Goal: Task Accomplishment & Management: Complete application form

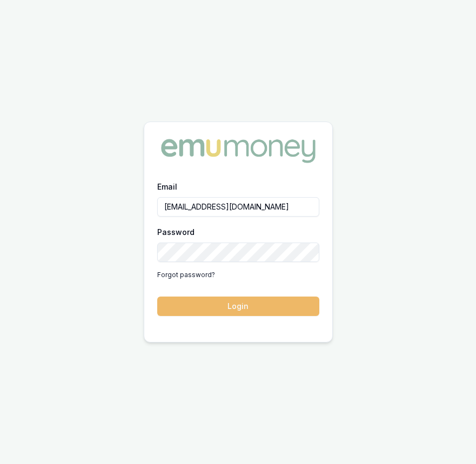
click at [249, 312] on button "Login" at bounding box center [238, 306] width 162 height 19
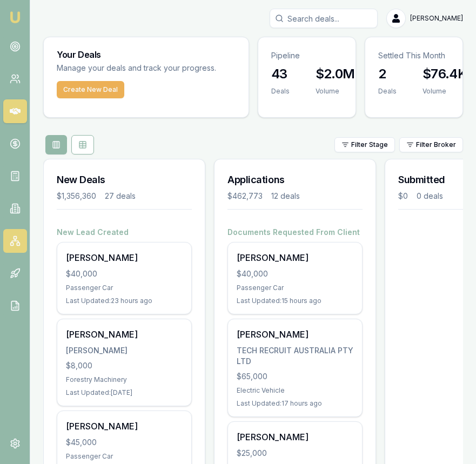
click at [22, 241] on link at bounding box center [15, 241] width 24 height 24
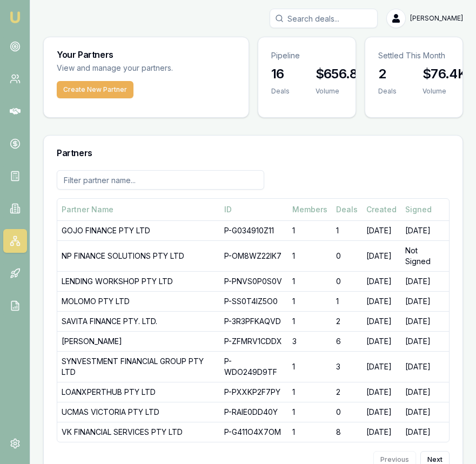
click at [16, 17] on img at bounding box center [15, 17] width 13 height 13
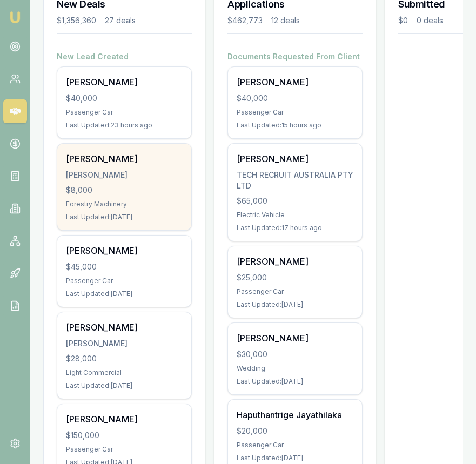
scroll to position [174, 0]
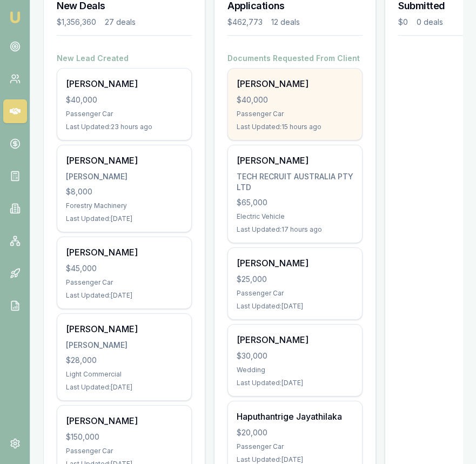
click at [299, 90] on div "Samandeep Ghuman $40,000 Passenger Car Last Updated: 15 hours ago" at bounding box center [295, 104] width 134 height 71
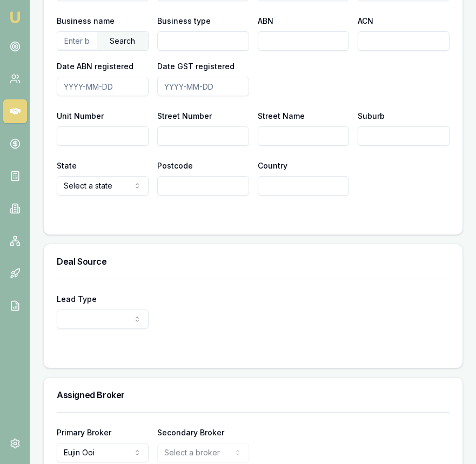
scroll to position [917, 0]
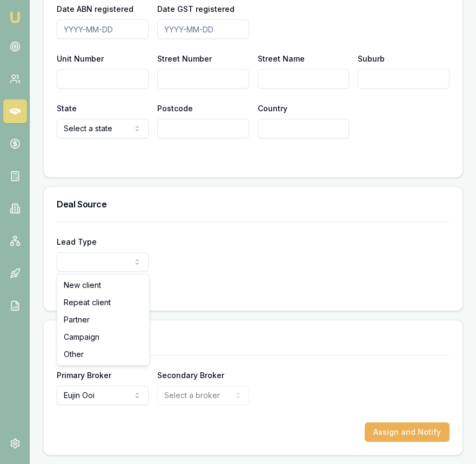
select select "PARTNER"
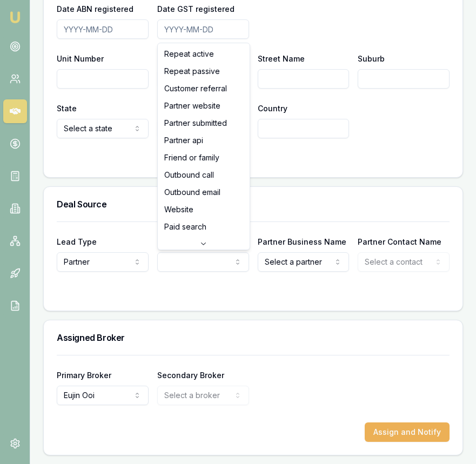
select select "PARTNER_SUBMITTED"
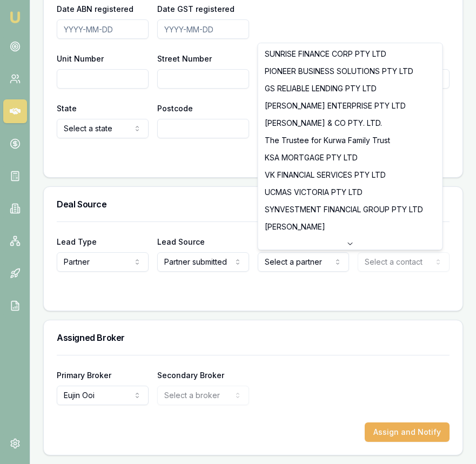
select select "VK FINANCIAL SERVICES PTY LTD"
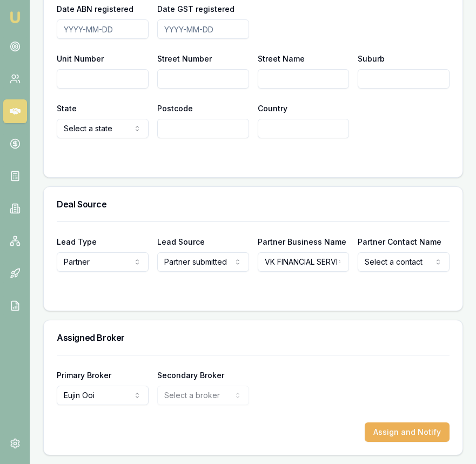
select select "Jaspreet Sawhney"
click at [368, 189] on div "Deal Source" at bounding box center [253, 204] width 419 height 35
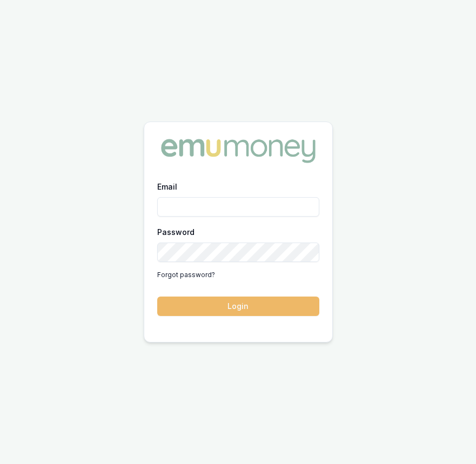
type input "[EMAIL_ADDRESS][DOMAIN_NAME]"
click at [248, 304] on button "Login" at bounding box center [238, 306] width 162 height 19
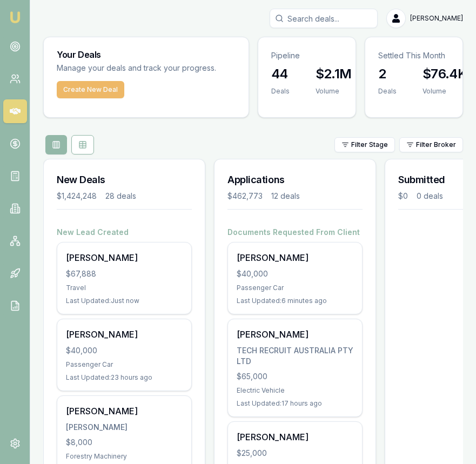
click at [106, 96] on button "Create New Deal" at bounding box center [91, 89] width 68 height 17
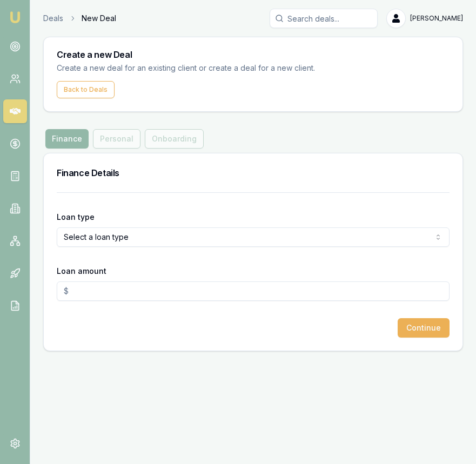
click at [139, 234] on html "Emu Broker Deals New Deal Eujin Ooi Toggle Menu Create a new Deal Create a new …" at bounding box center [238, 232] width 476 height 464
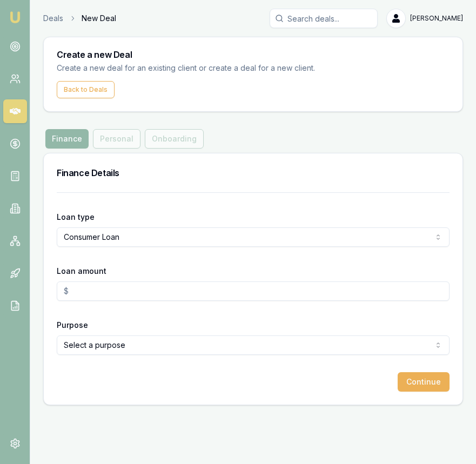
click at [142, 297] on input "Loan amount" at bounding box center [253, 290] width 393 height 19
type input "$25,000.00"
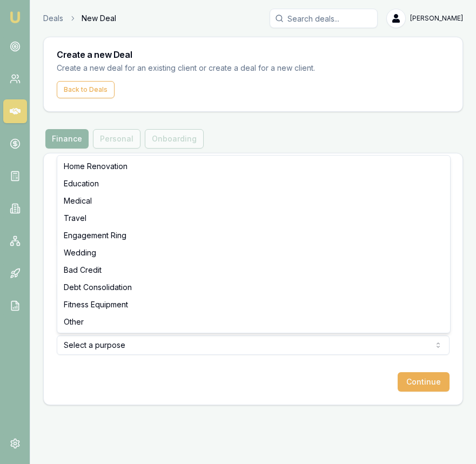
click at [197, 341] on html "Emu Broker Deals New Deal Eujin Ooi Toggle Menu Create a new Deal Create a new …" at bounding box center [238, 232] width 476 height 464
select select "WEDDING"
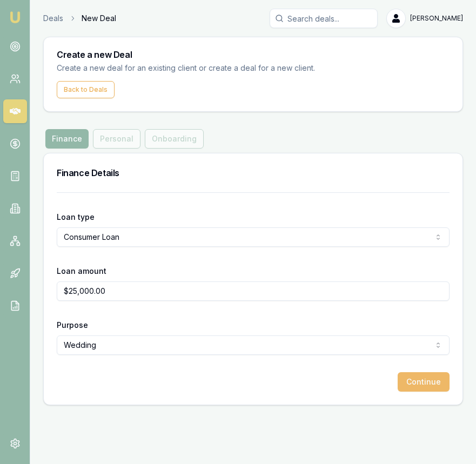
click at [417, 380] on button "Continue" at bounding box center [424, 381] width 52 height 19
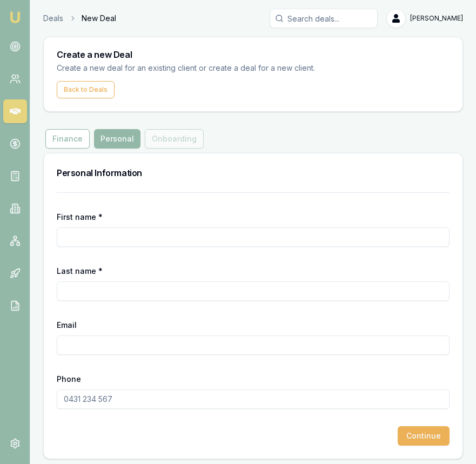
click at [183, 232] on input "First name *" at bounding box center [253, 236] width 393 height 19
type input "Achok"
type input "Dut"
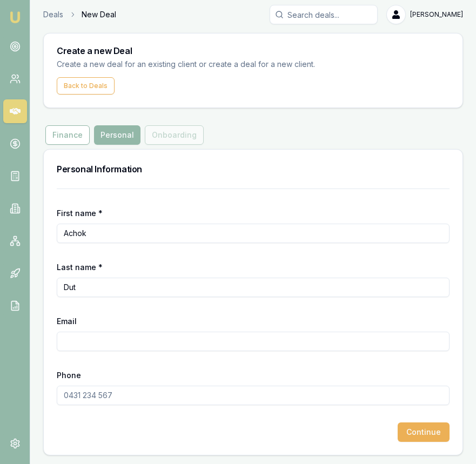
paste input "Achokdut96@gmail.com"
type input "Achokdut96@gmail.com"
click at [86, 398] on input "Phone" at bounding box center [253, 395] width 393 height 19
paste input "0413 488 572"
type input "0413 488 572"
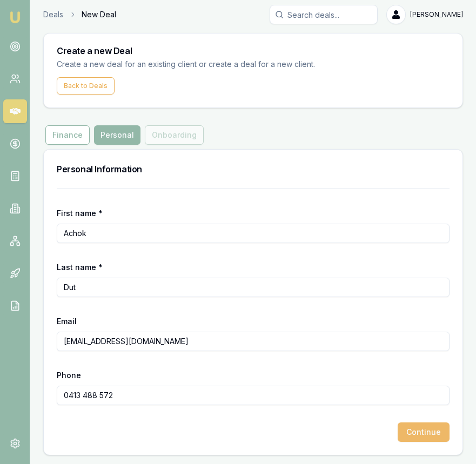
click at [416, 431] on button "Continue" at bounding box center [424, 431] width 52 height 19
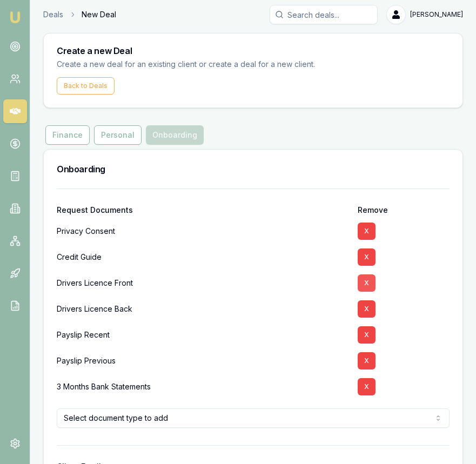
click at [370, 283] on button "X" at bounding box center [367, 282] width 18 height 17
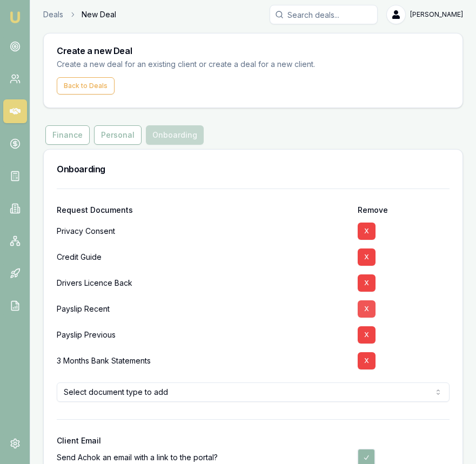
click at [370, 283] on button "X" at bounding box center [367, 282] width 18 height 17
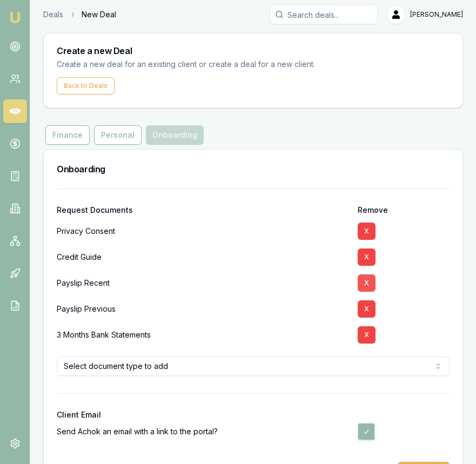
click at [370, 282] on button "X" at bounding box center [367, 282] width 18 height 17
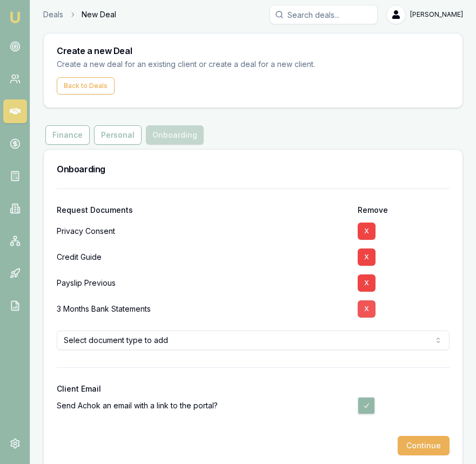
click at [370, 282] on button "X" at bounding box center [367, 282] width 18 height 17
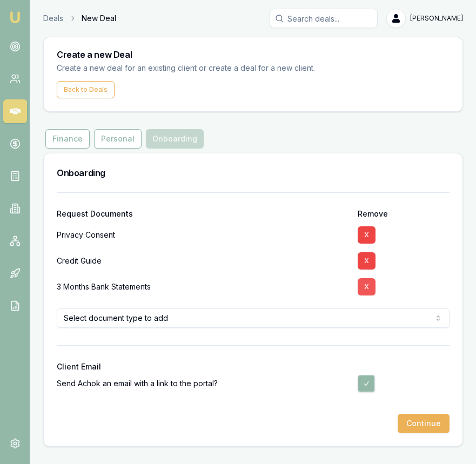
click at [370, 283] on button "X" at bounding box center [367, 286] width 18 height 17
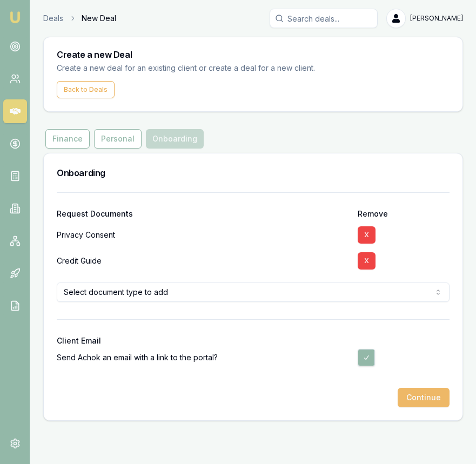
click at [426, 403] on button "Continue" at bounding box center [424, 397] width 52 height 19
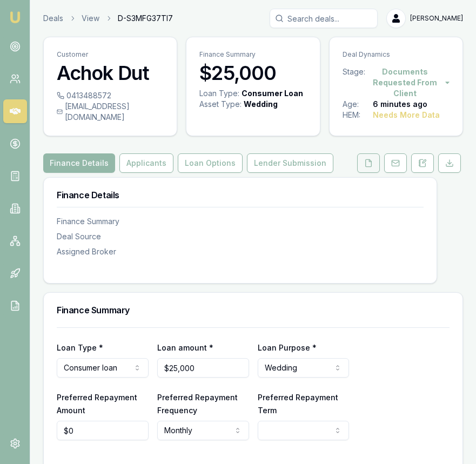
click at [373, 158] on button at bounding box center [368, 162] width 23 height 19
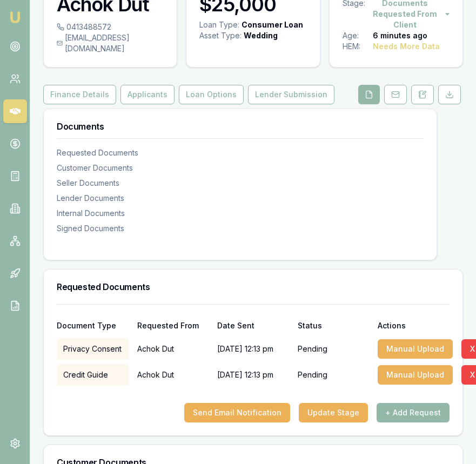
scroll to position [95, 0]
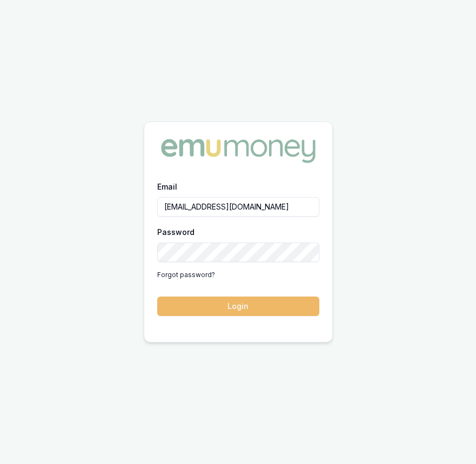
click at [239, 306] on button "Login" at bounding box center [238, 306] width 162 height 19
drag, startPoint x: 291, startPoint y: 320, endPoint x: 291, endPoint y: 313, distance: 7.0
click at [291, 320] on div "Email [EMAIL_ADDRESS][DOMAIN_NAME] Password Forgot password? Login" at bounding box center [238, 254] width 188 height 149
click at [290, 310] on button "Login" at bounding box center [238, 306] width 162 height 19
click at [289, 310] on button "Login" at bounding box center [238, 306] width 162 height 19
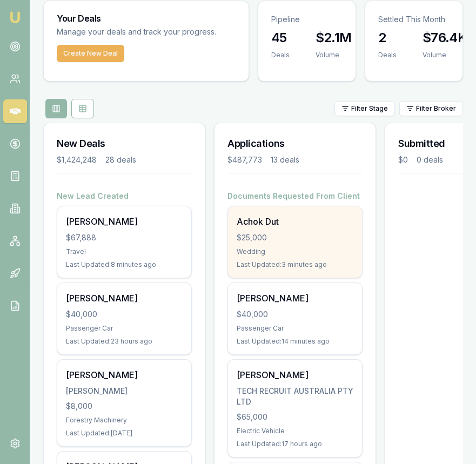
scroll to position [45, 0]
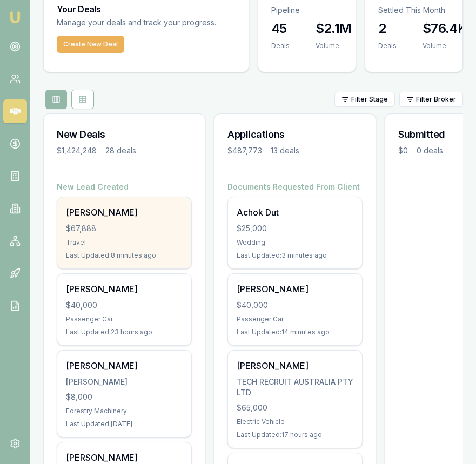
click at [162, 234] on div "ANTHONY ATANNASOVSKI $67,888 Travel Last Updated: 8 minutes ago" at bounding box center [124, 232] width 134 height 71
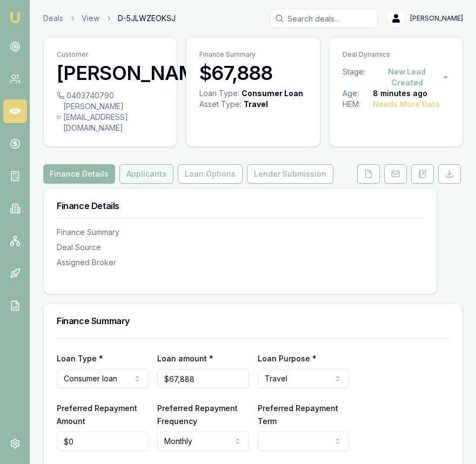
click at [144, 178] on button "Applicants" at bounding box center [146, 173] width 54 height 19
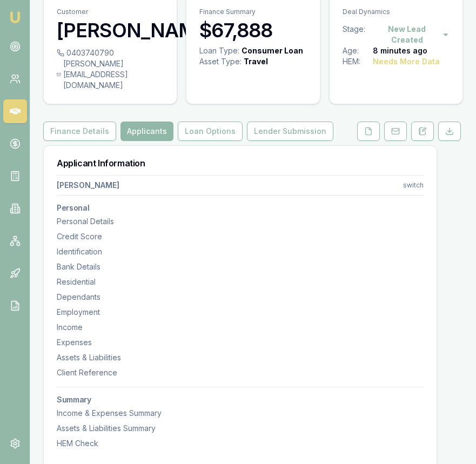
scroll to position [68, 0]
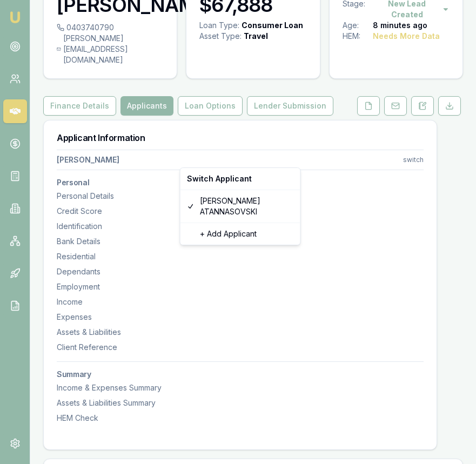
click at [91, 157] on html "Emu Broker Deals View D-5JLWZEOKSJ [PERSON_NAME] Toggle Menu Customer [PERSON_N…" at bounding box center [238, 164] width 476 height 464
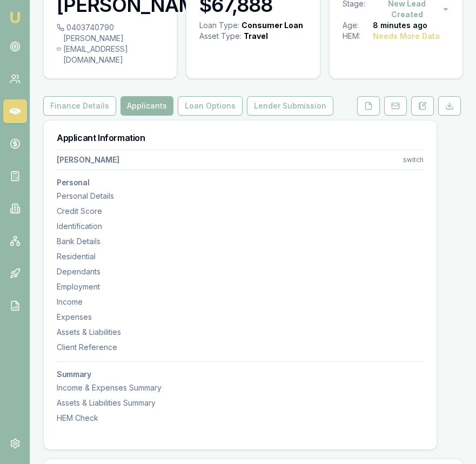
drag, startPoint x: 56, startPoint y: 158, endPoint x: 157, endPoint y: 161, distance: 101.1
click at [158, 162] on html "Emu Broker Deals View D-5JLWZEOKSJ [PERSON_NAME] Toggle Menu Customer [PERSON_N…" at bounding box center [238, 164] width 476 height 464
copy div "[PERSON_NAME]"
drag, startPoint x: 56, startPoint y: 57, endPoint x: 170, endPoint y: 65, distance: 114.9
click at [170, 65] on div "0403740790 [EMAIL_ADDRESS][DOMAIN_NAME]" at bounding box center [110, 50] width 133 height 56
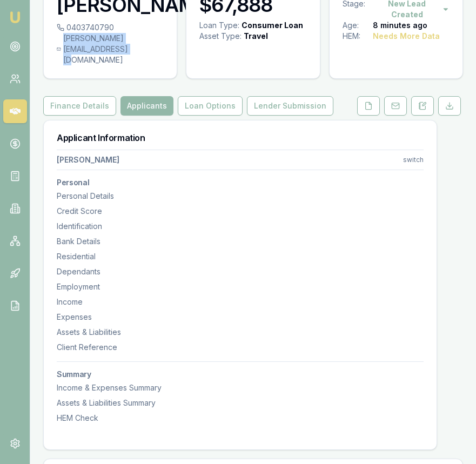
copy div "[PERSON_NAME][EMAIL_ADDRESS][DOMAIN_NAME]"
drag, startPoint x: 116, startPoint y: 46, endPoint x: 66, endPoint y: 50, distance: 50.4
click at [66, 33] on div "0403740790" at bounding box center [110, 27] width 107 height 11
copy div "0403740790"
click at [363, 104] on button at bounding box center [368, 105] width 23 height 19
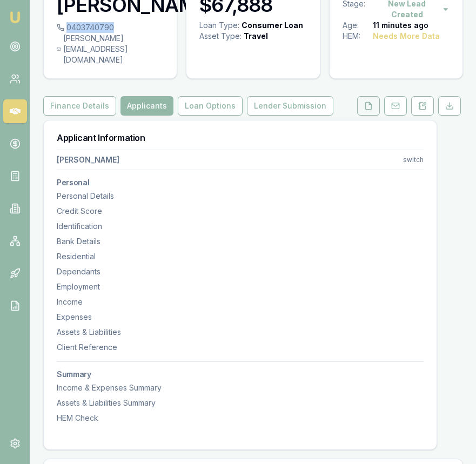
click at [363, 104] on button at bounding box center [368, 105] width 23 height 19
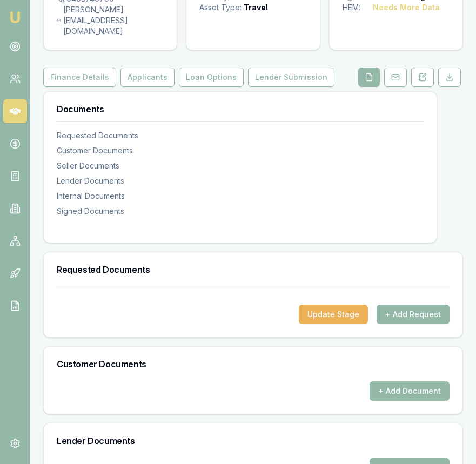
scroll to position [119, 0]
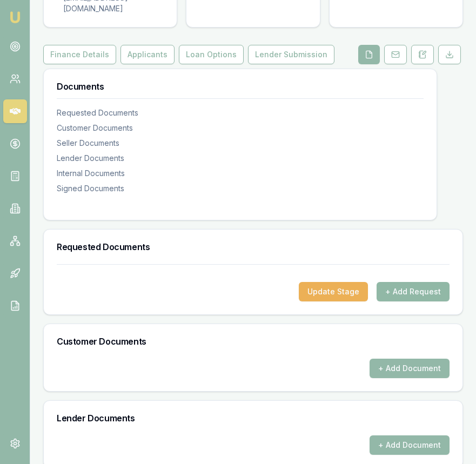
click at [412, 296] on button "+ Add Request" at bounding box center [413, 291] width 73 height 19
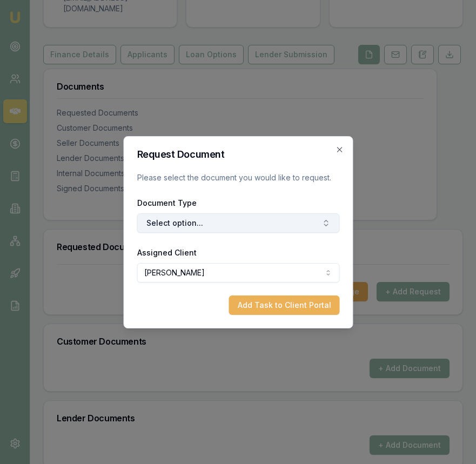
click at [216, 218] on button "Select option..." at bounding box center [238, 222] width 203 height 19
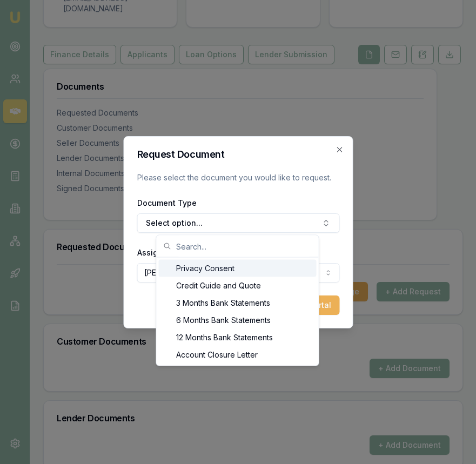
click at [216, 270] on div "Privacy Consent" at bounding box center [238, 268] width 158 height 17
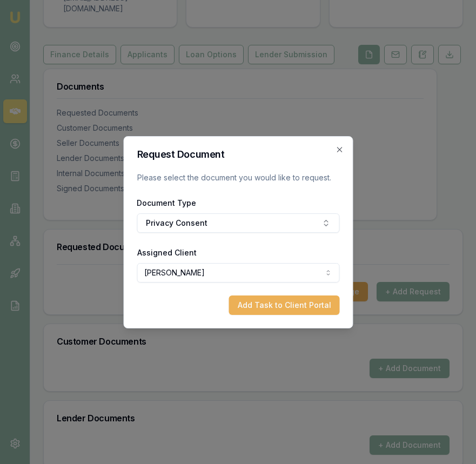
click at [287, 304] on button "Add Task to Client Portal" at bounding box center [284, 304] width 111 height 19
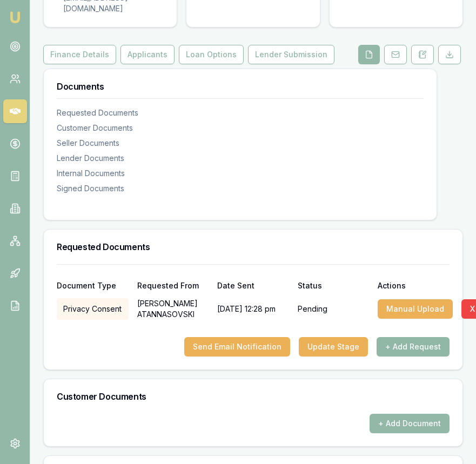
click at [428, 348] on button "+ Add Request" at bounding box center [413, 346] width 73 height 19
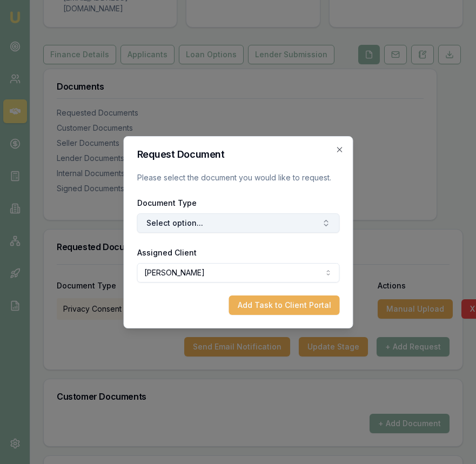
click at [282, 229] on button "Select option..." at bounding box center [238, 222] width 203 height 19
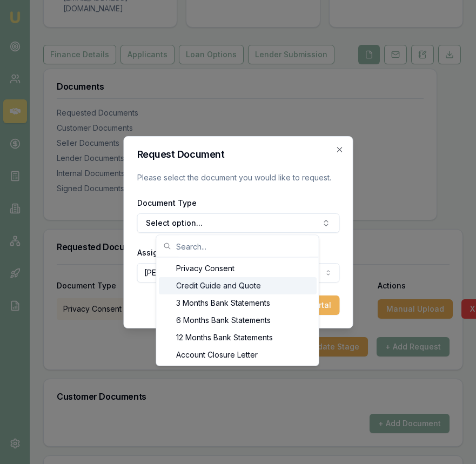
click at [279, 288] on div "Credit Guide and Quote" at bounding box center [238, 285] width 158 height 17
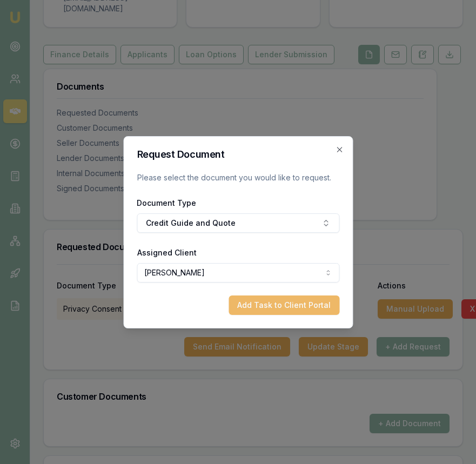
click at [311, 313] on button "Add Task to Client Portal" at bounding box center [284, 304] width 111 height 19
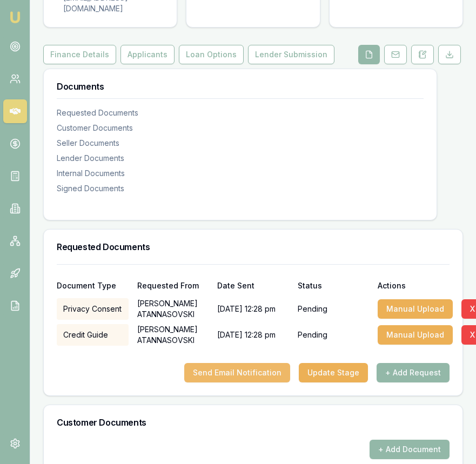
click at [237, 378] on button "Send Email Notification" at bounding box center [237, 372] width 106 height 19
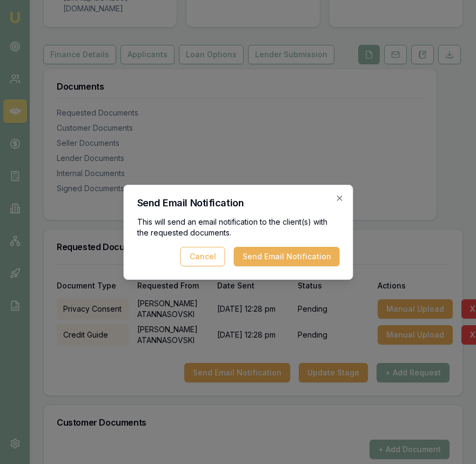
click at [299, 265] on button "Send Email Notification" at bounding box center [286, 256] width 106 height 19
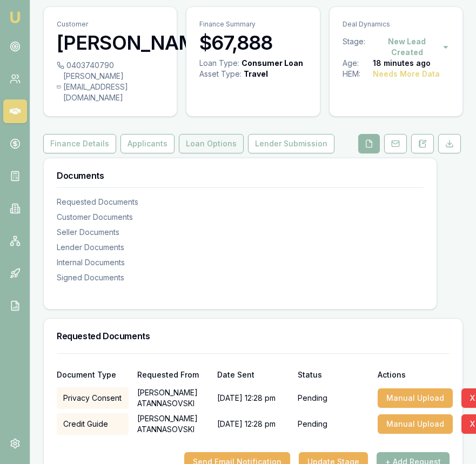
scroll to position [0, 0]
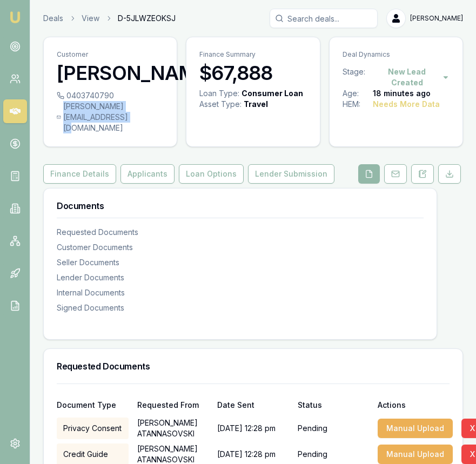
drag, startPoint x: 59, startPoint y: 126, endPoint x: 178, endPoint y: 131, distance: 118.9
click at [164, 131] on div "anthonyatannasovski@icloud.com" at bounding box center [110, 117] width 107 height 32
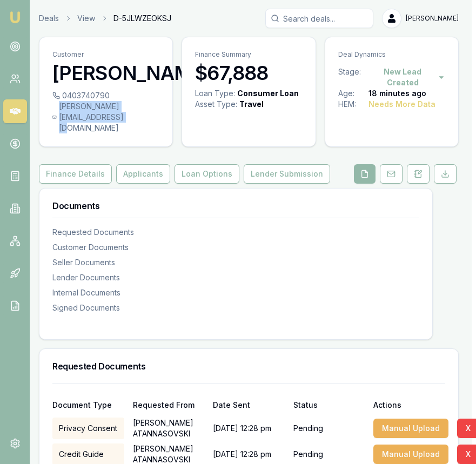
copy div "anthonyatannasovski@icloud.com"
click at [149, 178] on button "Applicants" at bounding box center [143, 173] width 54 height 19
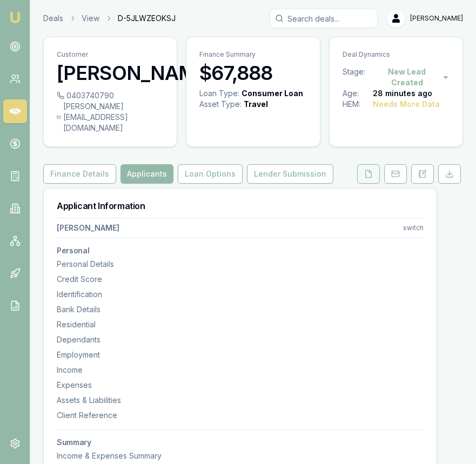
click at [374, 177] on button at bounding box center [368, 173] width 23 height 19
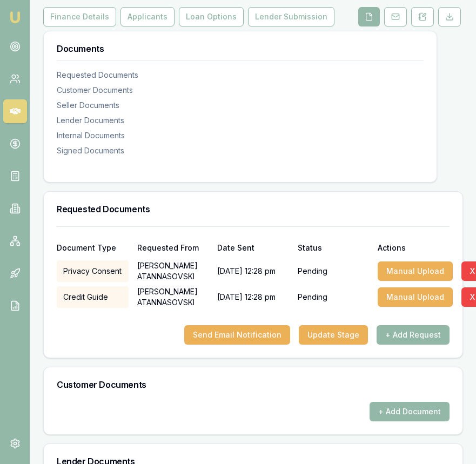
scroll to position [160, 0]
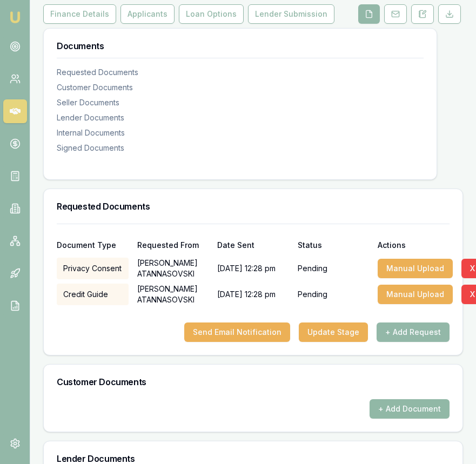
click at [408, 410] on button "+ Add Document" at bounding box center [410, 408] width 80 height 19
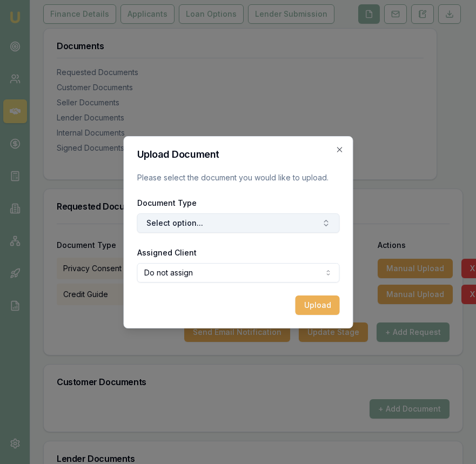
click at [267, 228] on button "Select option..." at bounding box center [238, 222] width 203 height 19
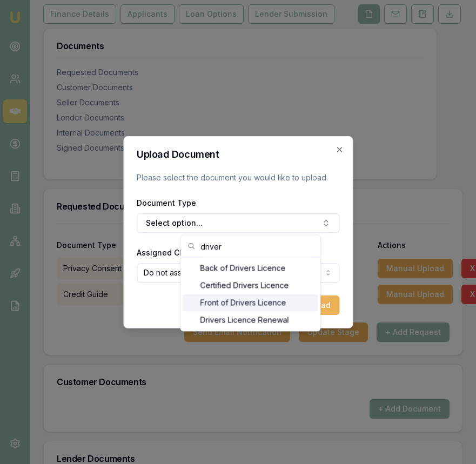
type input "driver"
click at [265, 301] on div "Front of Drivers Licence" at bounding box center [250, 302] width 135 height 17
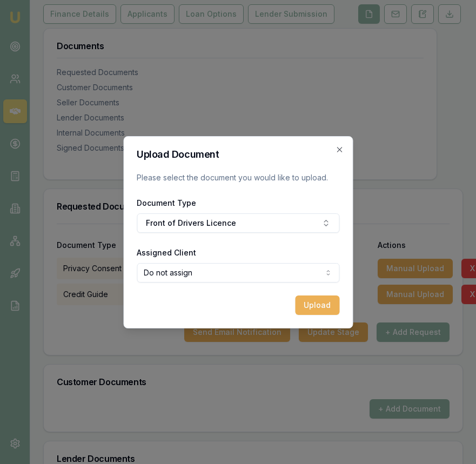
click at [247, 277] on body "Emu Broker Deals View D-5JLWZEOKSJ Eujin Ooi Toggle Menu Customer ANTHONY ATANN…" at bounding box center [238, 72] width 476 height 464
select select "U-D8YF4YI6H1"
click at [311, 305] on button "Upload" at bounding box center [317, 304] width 44 height 19
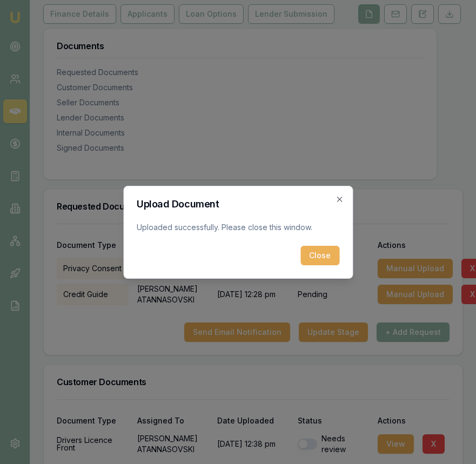
click at [318, 252] on button "Close" at bounding box center [319, 255] width 39 height 19
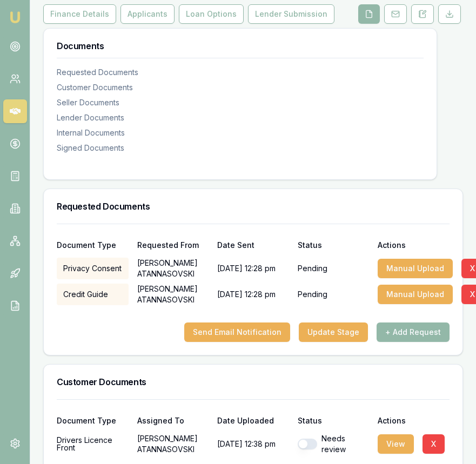
scroll to position [162, 0]
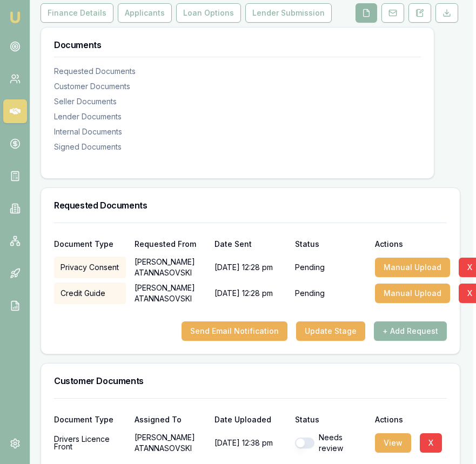
click at [307, 434] on div "Needs review" at bounding box center [331, 443] width 72 height 22
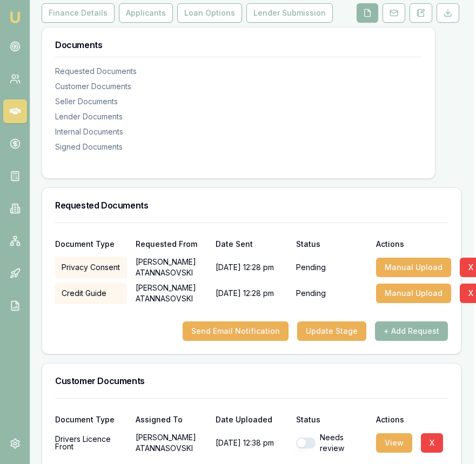
click at [307, 446] on button "button" at bounding box center [305, 443] width 19 height 11
checkbox input "true"
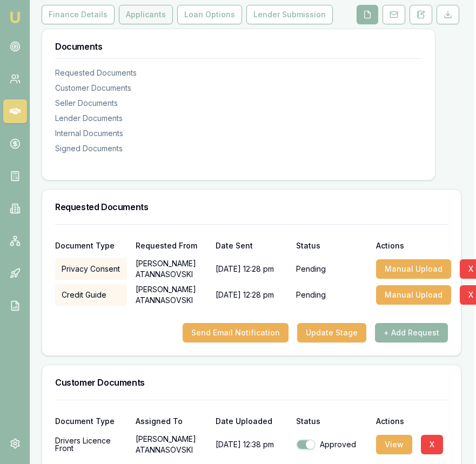
click at [142, 15] on button "Applicants" at bounding box center [146, 14] width 54 height 19
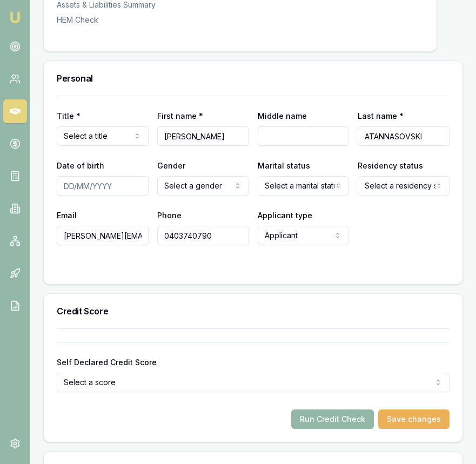
scroll to position [471, 0]
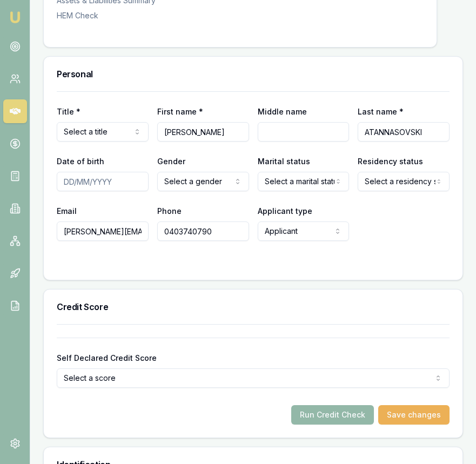
click at [385, 131] on input "ATANNASOVSKI" at bounding box center [404, 131] width 92 height 19
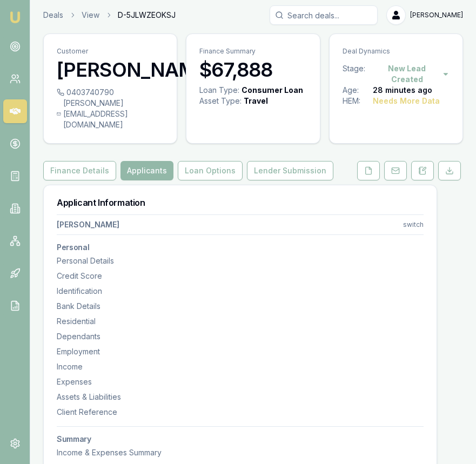
scroll to position [0, 0]
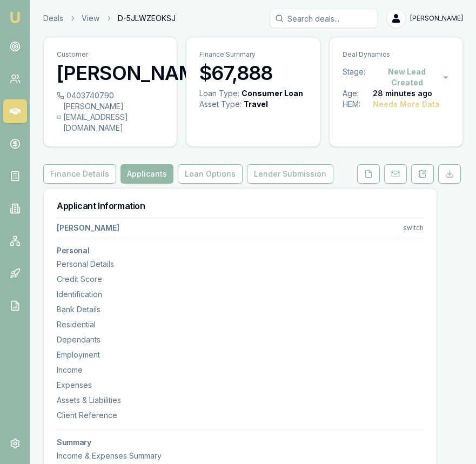
type input "[PERSON_NAME]"
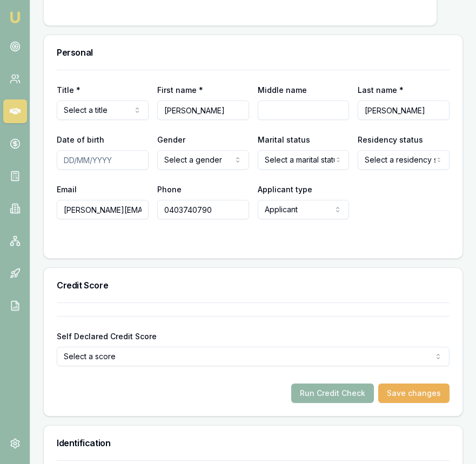
scroll to position [496, 0]
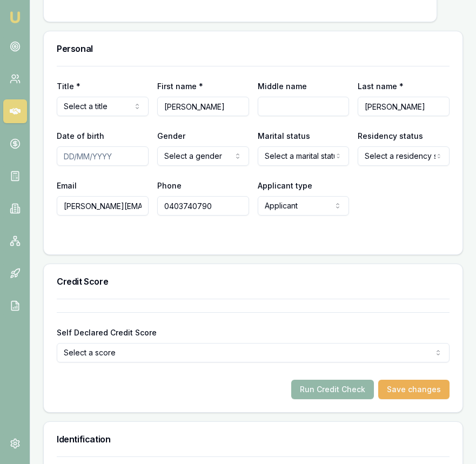
click at [115, 210] on input "anthonyatannasovski@icloud.com" at bounding box center [103, 205] width 92 height 19
paste input
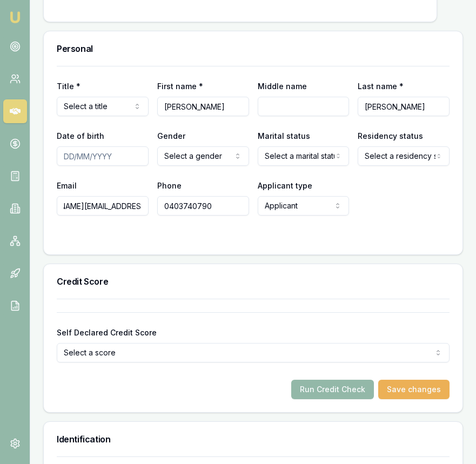
type input "[PERSON_NAME][EMAIL_ADDRESS][DOMAIN_NAME]"
click at [162, 232] on form "Title * Select a title Mr Mrs Miss Ms Dr Prof First name * ANTHONY Middle name …" at bounding box center [253, 154] width 393 height 176
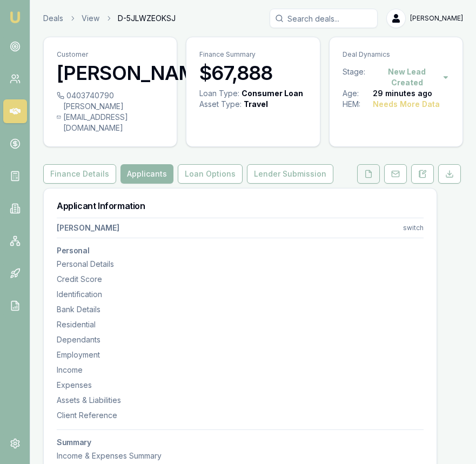
click at [366, 174] on icon at bounding box center [368, 174] width 9 height 9
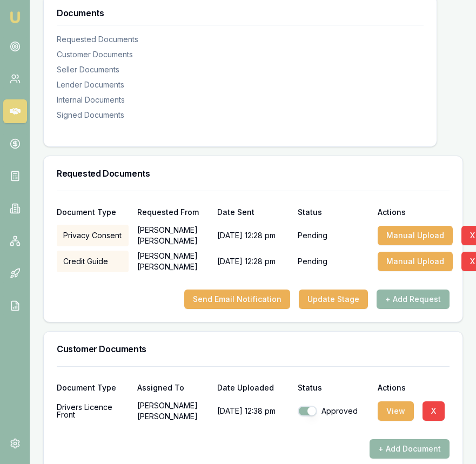
scroll to position [211, 0]
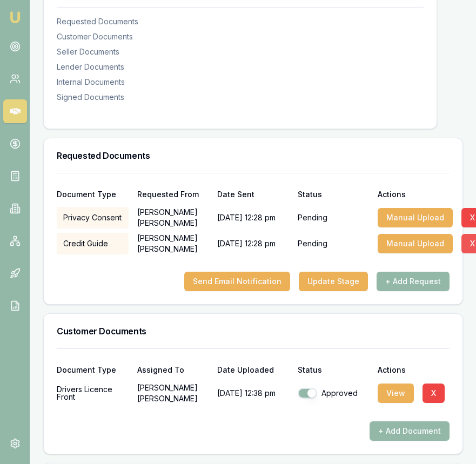
click at [473, 245] on button "X" at bounding box center [472, 243] width 22 height 19
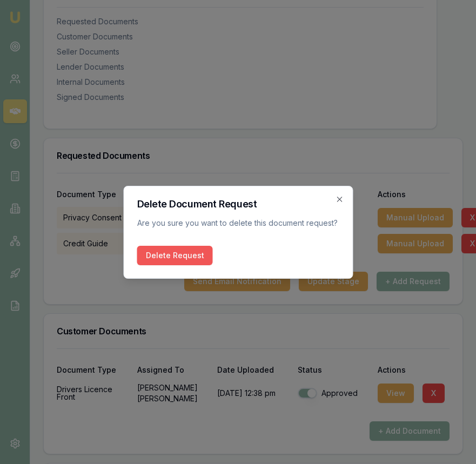
click at [192, 260] on button "Delete Request" at bounding box center [175, 255] width 76 height 19
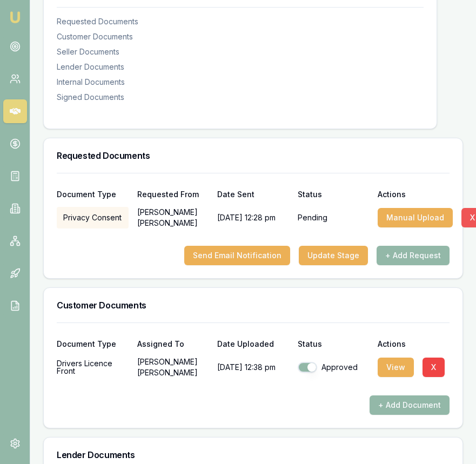
click at [469, 217] on button "X" at bounding box center [472, 217] width 22 height 19
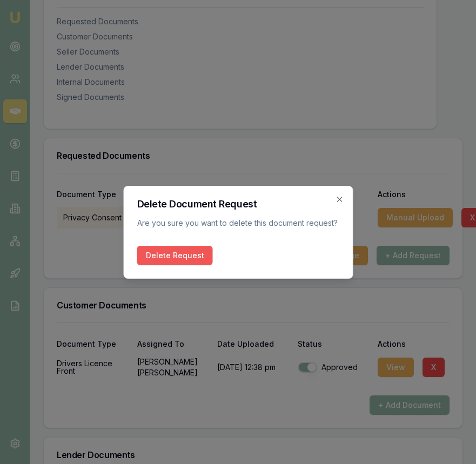
click at [202, 251] on button "Delete Request" at bounding box center [175, 255] width 76 height 19
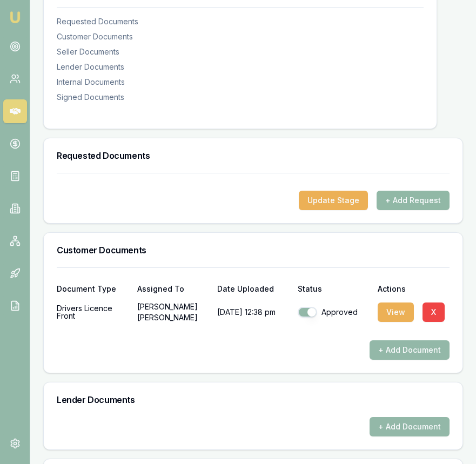
click at [419, 196] on button "+ Add Request" at bounding box center [413, 200] width 73 height 19
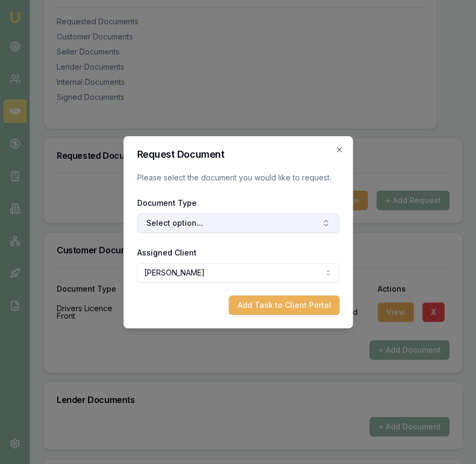
click at [263, 217] on button "Select option..." at bounding box center [238, 222] width 203 height 19
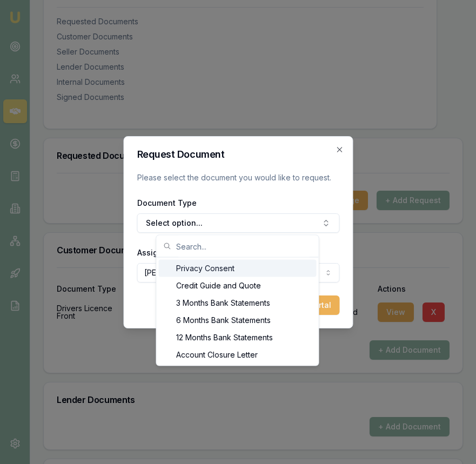
click at [259, 270] on div "Privacy Consent" at bounding box center [238, 268] width 158 height 17
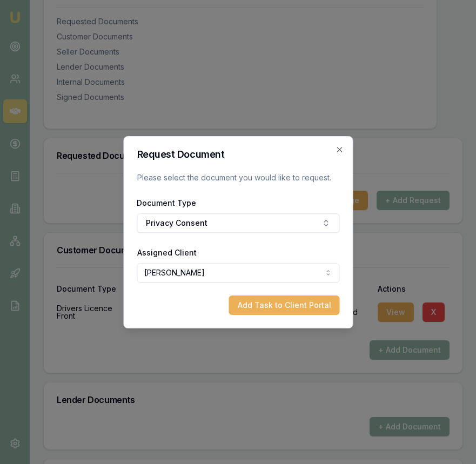
click at [263, 300] on button "Add Task to Client Portal" at bounding box center [284, 304] width 111 height 19
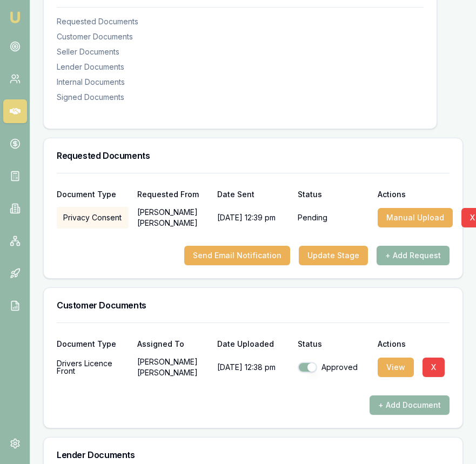
click at [406, 254] on button "+ Add Request" at bounding box center [413, 255] width 73 height 19
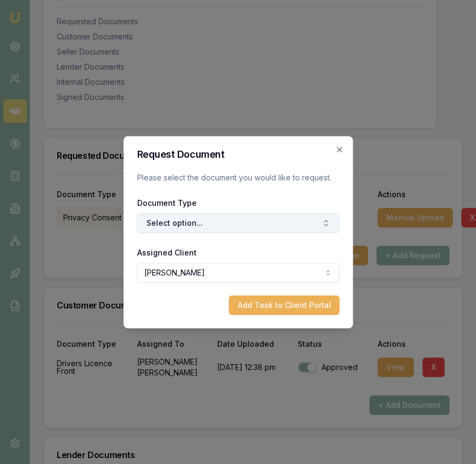
click at [277, 229] on button "Select option..." at bounding box center [238, 222] width 203 height 19
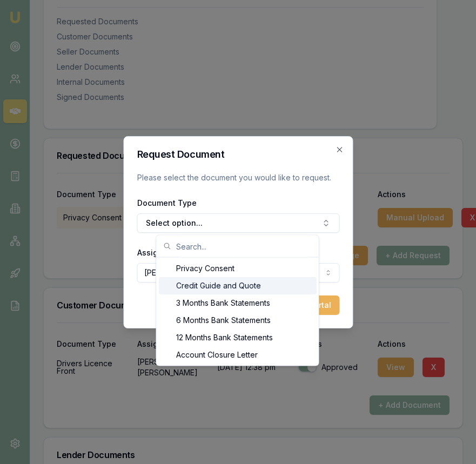
click at [259, 291] on div "Credit Guide and Quote" at bounding box center [238, 285] width 158 height 17
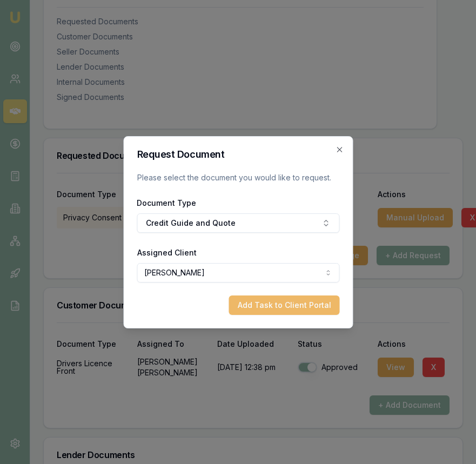
click at [261, 299] on button "Add Task to Client Portal" at bounding box center [284, 304] width 111 height 19
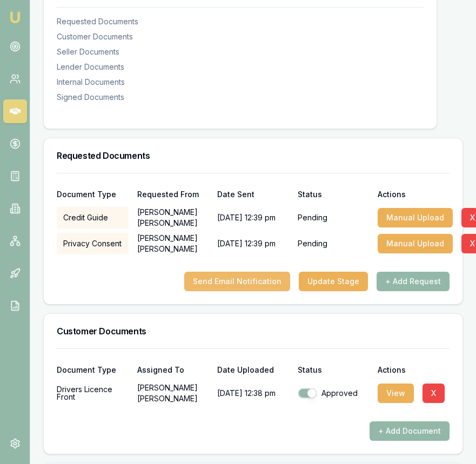
click at [260, 283] on button "Send Email Notification" at bounding box center [237, 281] width 106 height 19
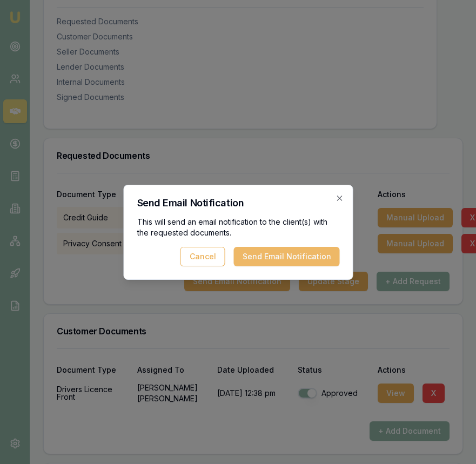
click at [291, 259] on button "Send Email Notification" at bounding box center [286, 256] width 106 height 19
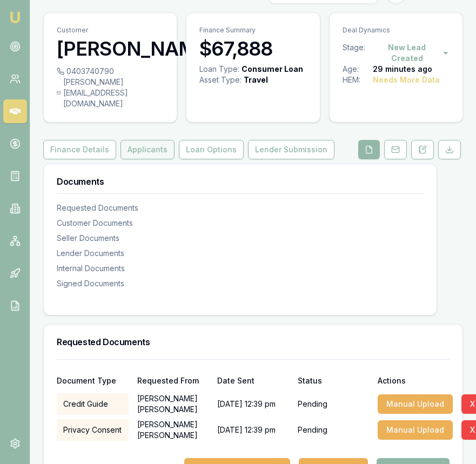
click at [139, 146] on button "Applicants" at bounding box center [147, 149] width 54 height 19
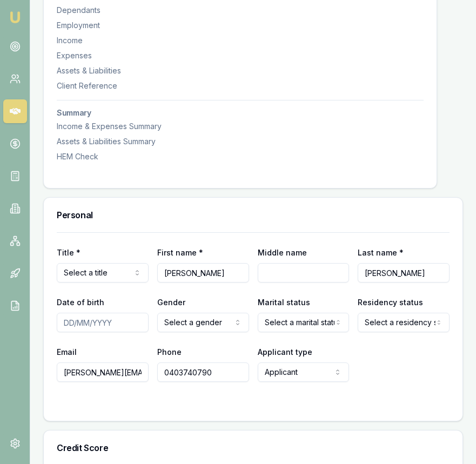
scroll to position [332, 0]
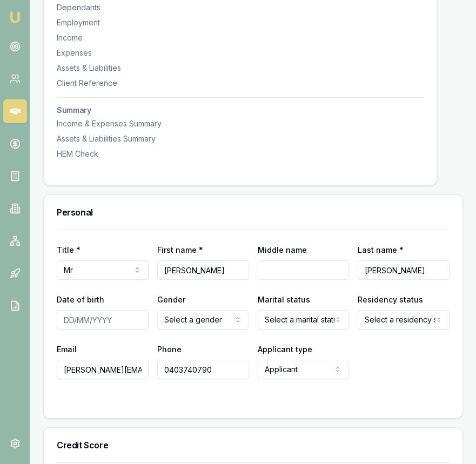
click at [66, 320] on input "Date of birth" at bounding box center [103, 319] width 92 height 19
type input "[DATE]"
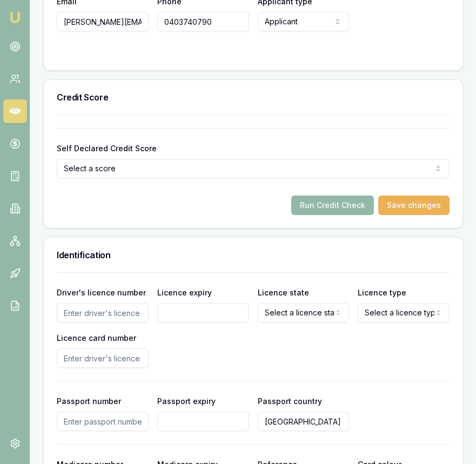
scroll to position [687, 0]
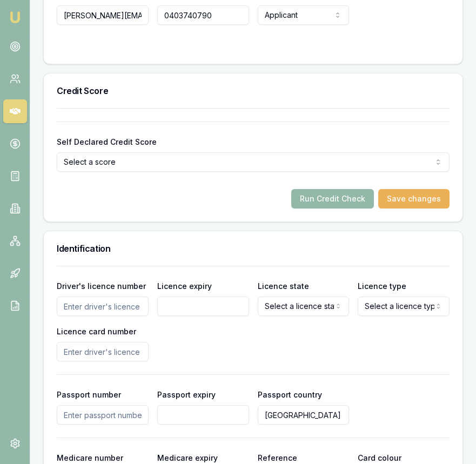
click at [115, 306] on input "Driver's licence number" at bounding box center [103, 306] width 92 height 19
type input "044602254"
click at [189, 301] on input "Licence expiry" at bounding box center [203, 306] width 92 height 19
type input "[DATE]"
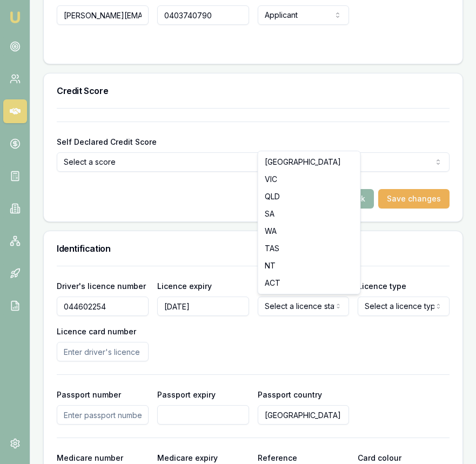
select select "VIC"
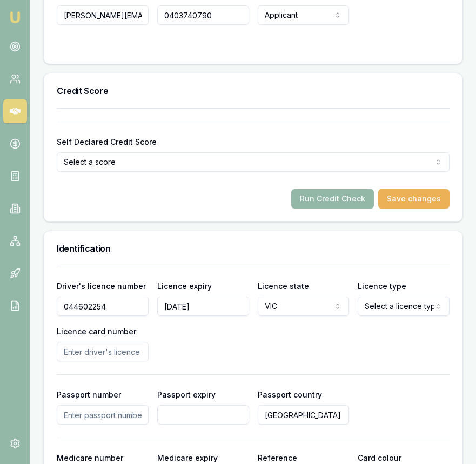
select select "OPEN_LICENCE"
click at [112, 355] on input "Licence card number" at bounding box center [103, 351] width 92 height 19
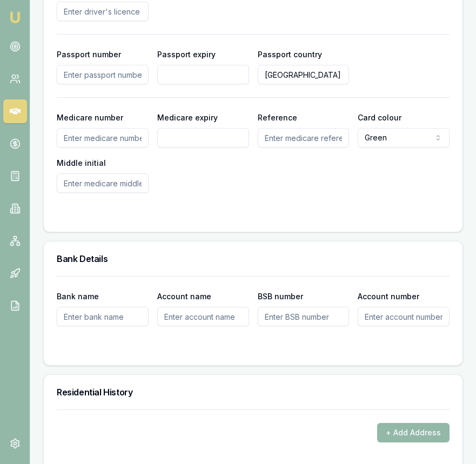
scroll to position [1126, 0]
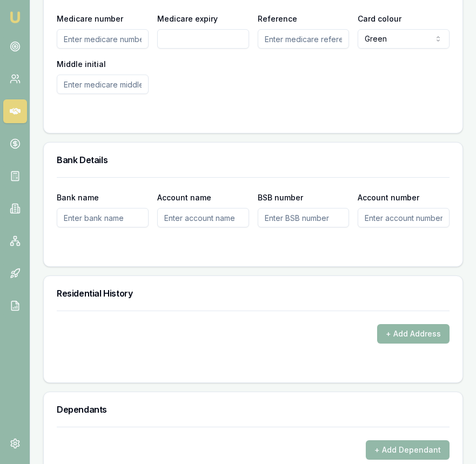
click at [392, 335] on button "+ Add Address" at bounding box center [413, 333] width 72 height 19
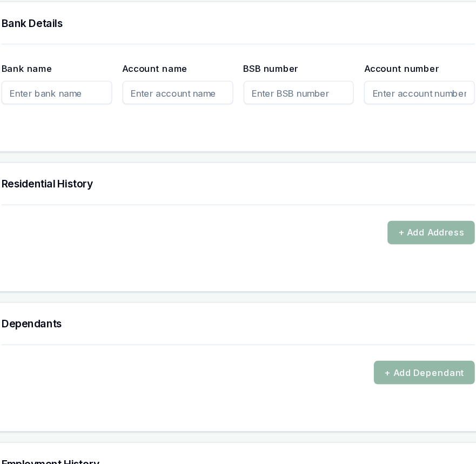
click at [224, 337] on div "Dependants" at bounding box center [253, 347] width 419 height 35
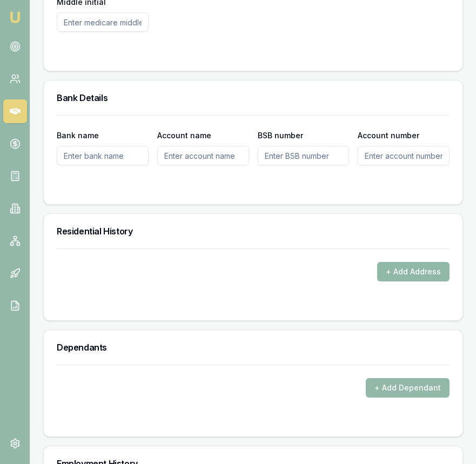
click at [393, 275] on button "+ Add Address" at bounding box center [413, 271] width 72 height 19
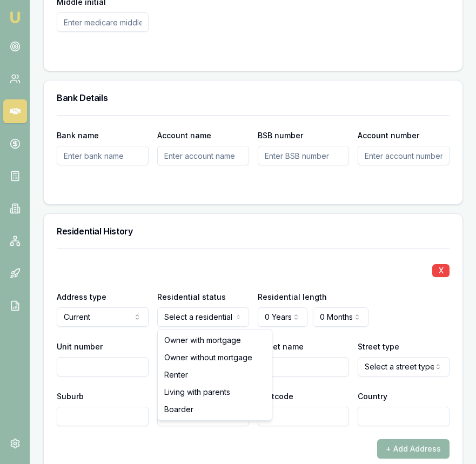
select select "LIVING_WITH_PARENTS"
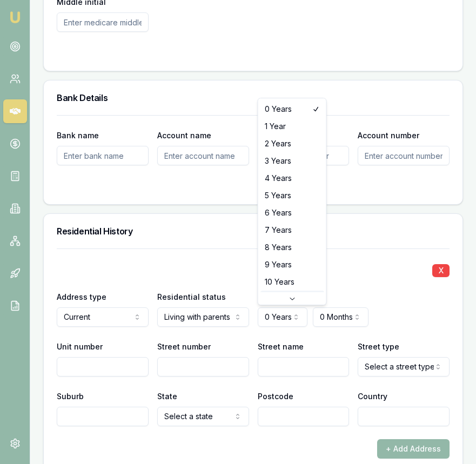
scroll to position [28, 0]
select select "11"
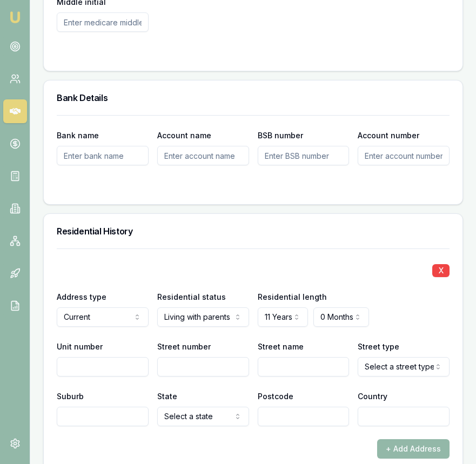
click at [173, 365] on input "Street number" at bounding box center [203, 366] width 92 height 19
type input "34"
type input "Kinterbury"
select select "Drive"
type input "[GEOGRAPHIC_DATA]"
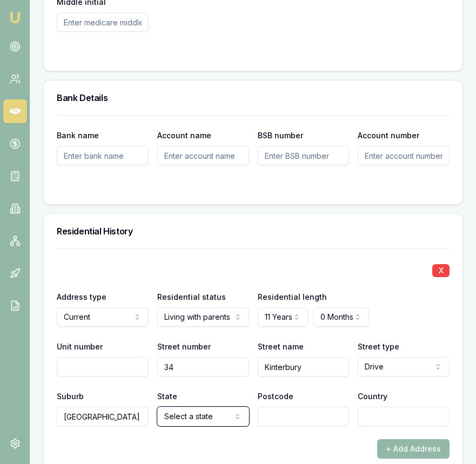
select select "VIC"
type input "3021"
type input "[GEOGRAPHIC_DATA]"
click at [226, 247] on div "Residential History" at bounding box center [253, 231] width 419 height 35
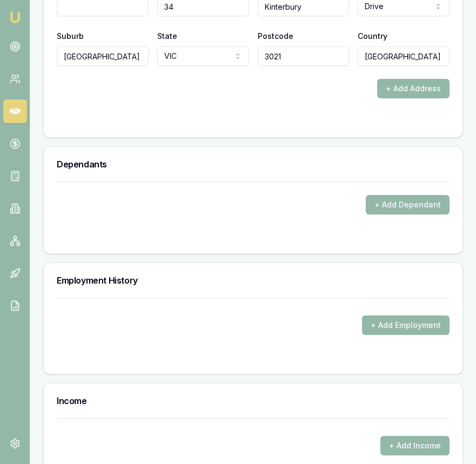
scroll to position [1568, 0]
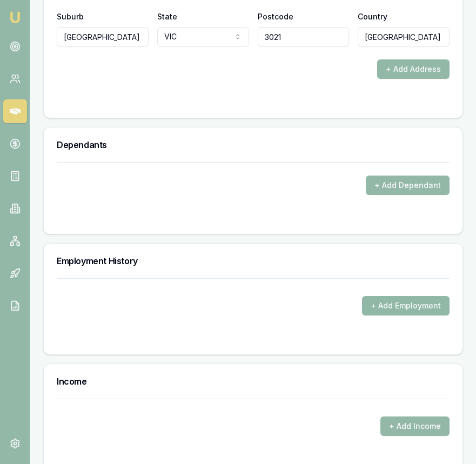
click at [392, 308] on button "+ Add Employment" at bounding box center [406, 305] width 88 height 19
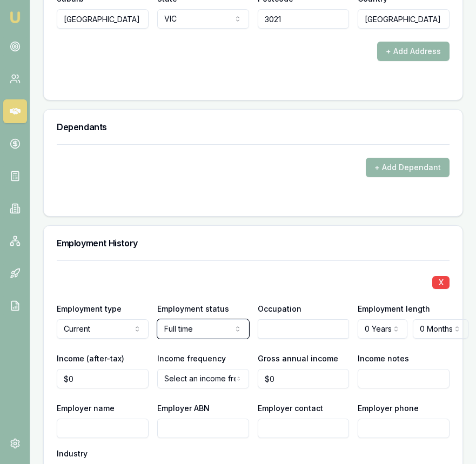
scroll to position [1595, 0]
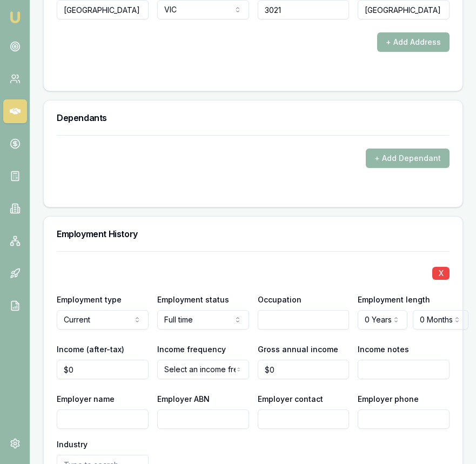
click at [300, 319] on input "text" at bounding box center [304, 319] width 92 height 19
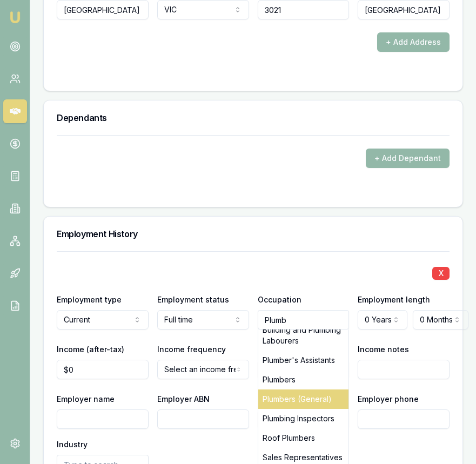
scroll to position [56, 0]
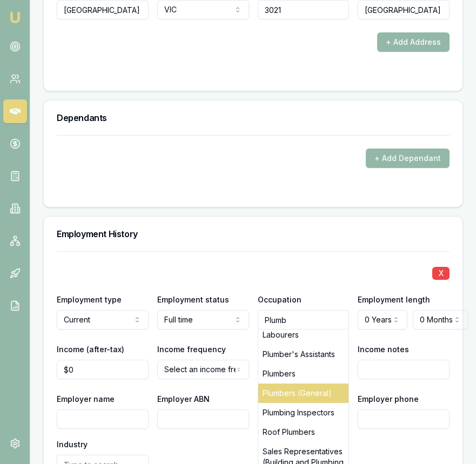
click at [306, 390] on div "Plumbers (General)" at bounding box center [303, 393] width 91 height 19
type input "Plumbers (General)"
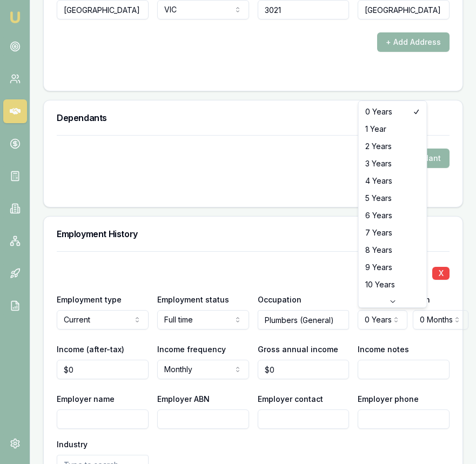
select select "4"
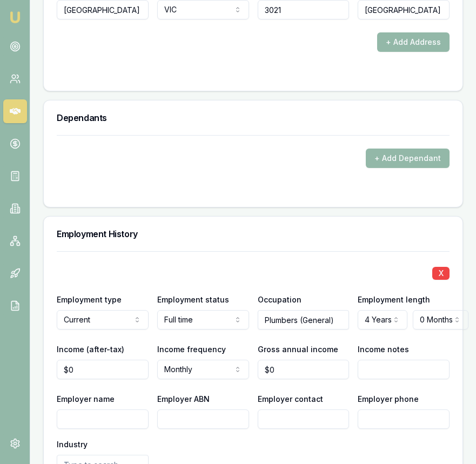
click at [438, 166] on button "+ Add Dependant" at bounding box center [408, 158] width 84 height 19
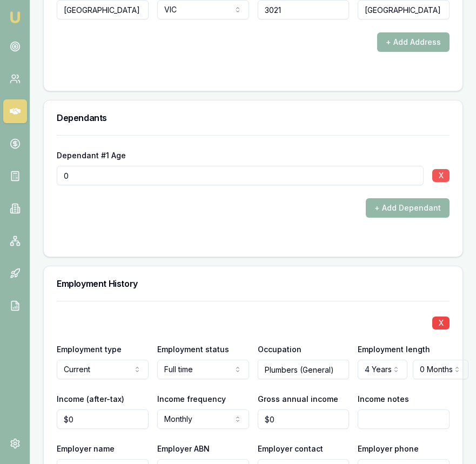
click at [440, 176] on button "X" at bounding box center [440, 175] width 17 height 13
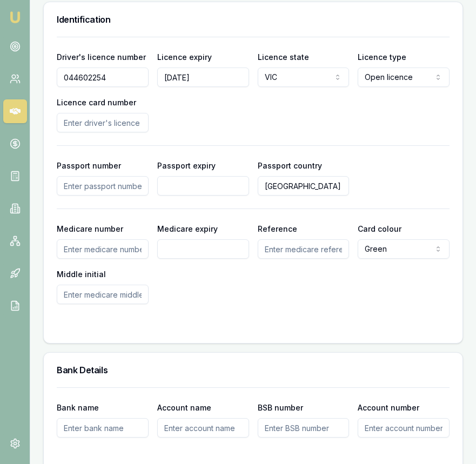
scroll to position [923, 0]
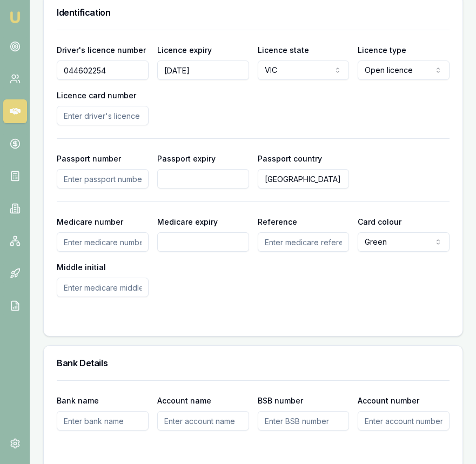
click at [122, 120] on input "Licence card number" at bounding box center [103, 115] width 92 height 19
type input "P0670967"
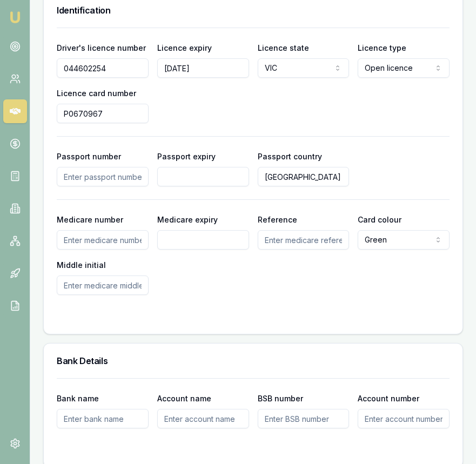
click at [265, 118] on div "Driver's licence number 044602254 Licence expiry 06/12/2026 Licence state VIC N…" at bounding box center [253, 82] width 393 height 82
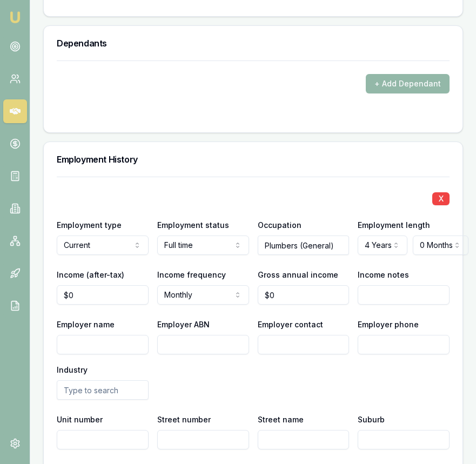
scroll to position [1667, 0]
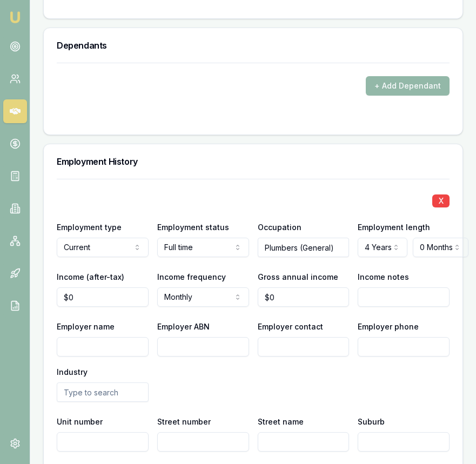
click at [116, 344] on input "Employer name" at bounding box center [103, 346] width 92 height 19
type input "Hollywood Plumbing Service"
type input "26657767516"
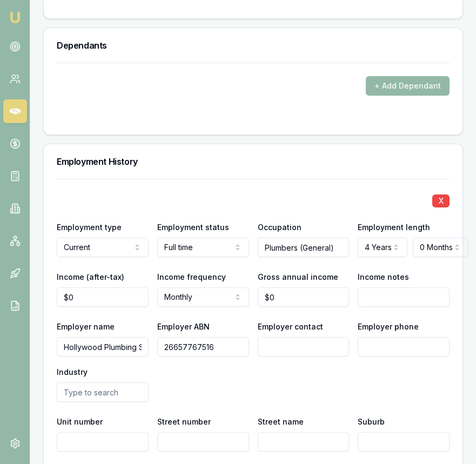
scroll to position [1668, 0]
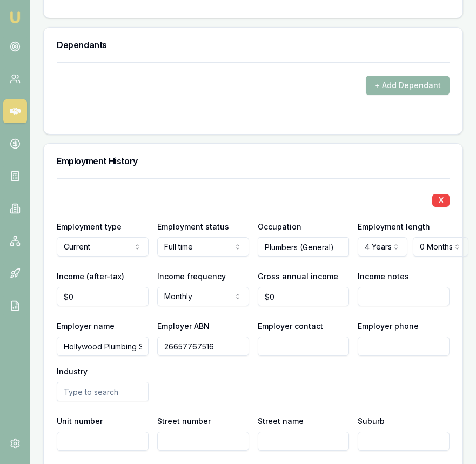
click at [275, 351] on input "Employer contact" at bounding box center [304, 346] width 92 height 19
paste input "[PERSON_NAME]"
type input "[PERSON_NAME]"
click at [368, 344] on input "Employer phone" at bounding box center [404, 346] width 92 height 19
paste input "0419 366 295"
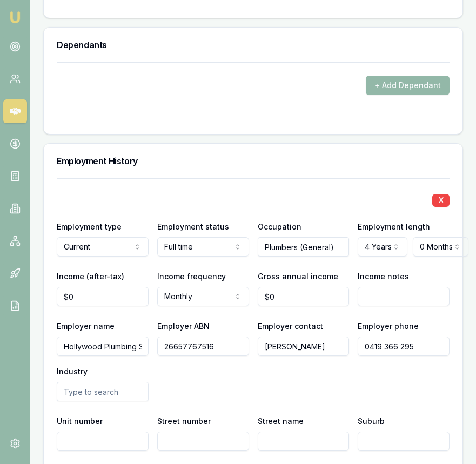
type input "0419 366 295"
click at [90, 395] on input "text" at bounding box center [103, 391] width 92 height 19
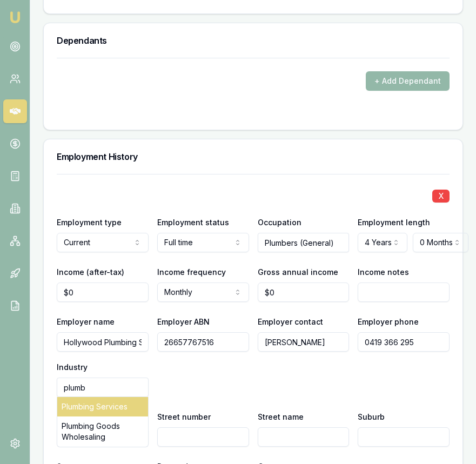
click at [92, 402] on div "Plumbing Services" at bounding box center [102, 406] width 91 height 19
type input "Plumbing Services"
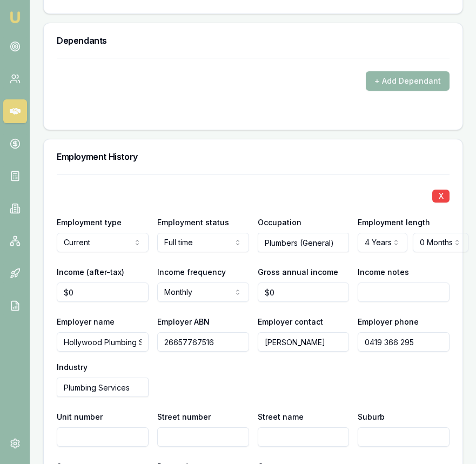
scroll to position [1772, 0]
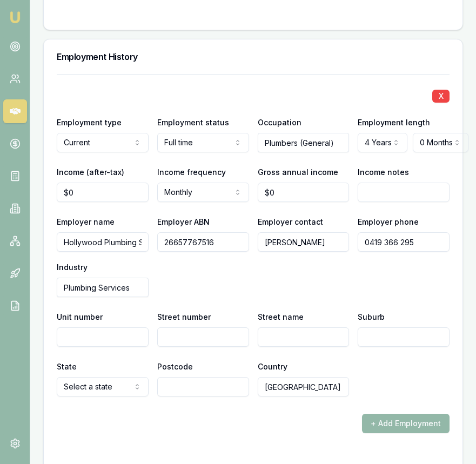
click at [191, 329] on input "Street number" at bounding box center [203, 336] width 92 height 19
type input "17"
type input "[PERSON_NAME] Drive"
type input "[GEOGRAPHIC_DATA]"
select select "VIC"
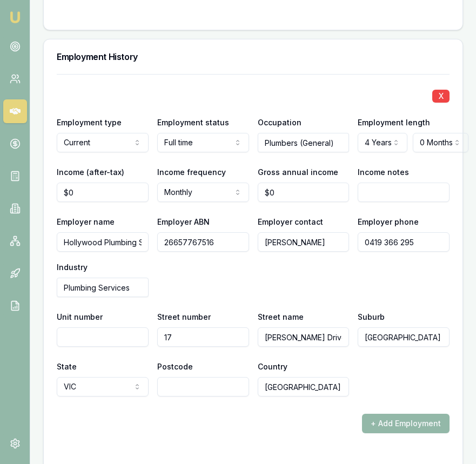
click at [229, 392] on input "Postcode" at bounding box center [203, 386] width 92 height 19
type input "3042"
click at [388, 370] on div "State VIC NSW VIC QLD SA WA TAS NT ACT Postcode 3042 Country Australia" at bounding box center [253, 378] width 393 height 37
click at [123, 251] on input "Hollywood Plumbing Service" at bounding box center [103, 241] width 92 height 19
click at [123, 245] on input "Hollywood Plumbing Service" at bounding box center [103, 241] width 92 height 19
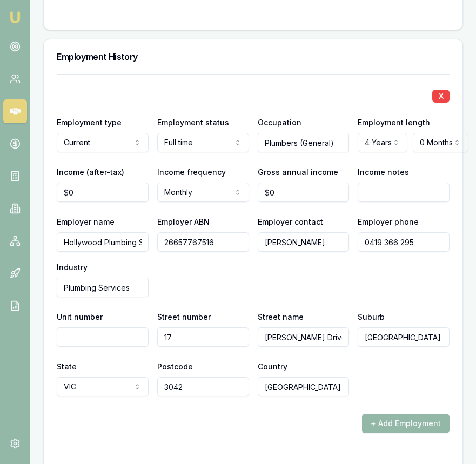
click at [123, 245] on input "Hollywood Plumbing Service" at bounding box center [103, 241] width 92 height 19
click at [230, 247] on input "26657767516" at bounding box center [203, 241] width 92 height 19
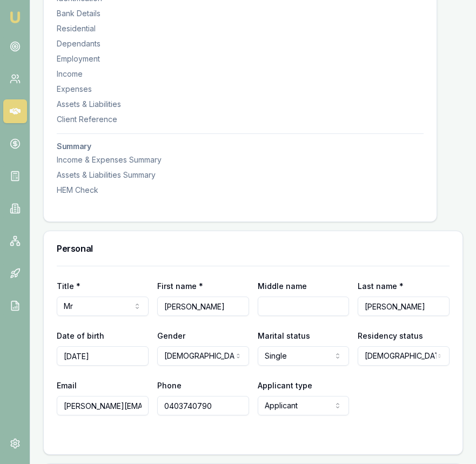
scroll to position [0, 0]
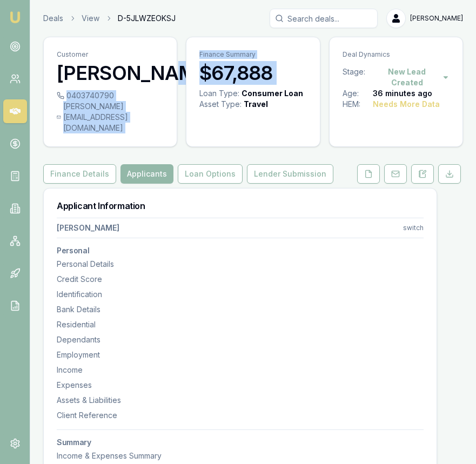
drag, startPoint x: 187, startPoint y: 93, endPoint x: 71, endPoint y: 85, distance: 116.4
click at [71, 85] on div "Customer ANTHONY ATANASOVSKI 0403740790 anthonyatanasovski@icloud.com Finance S…" at bounding box center [253, 92] width 420 height 110
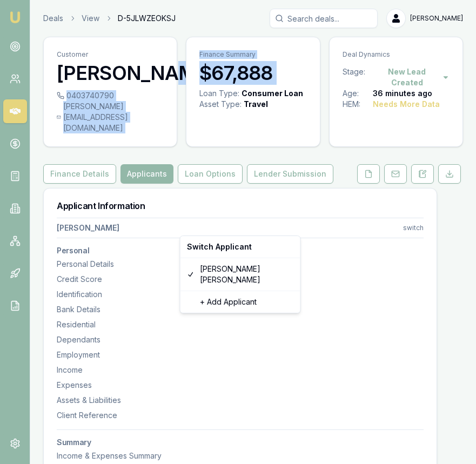
click at [115, 225] on html "Emu Broker Deals View D-5JLWZEOKSJ Eujin Ooi Toggle Menu Customer ANTHONY ATANA…" at bounding box center [238, 232] width 476 height 464
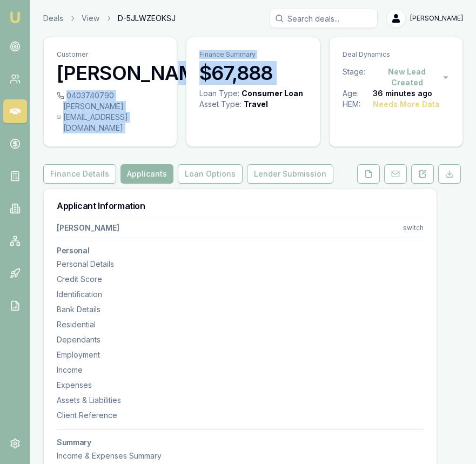
drag, startPoint x: 58, startPoint y: 225, endPoint x: 153, endPoint y: 227, distance: 95.1
click at [153, 227] on html "Emu Broker Deals View D-5JLWZEOKSJ Eujin Ooi Toggle Menu Customer ANTHONY ATANA…" at bounding box center [238, 232] width 476 height 464
copy div "[PERSON_NAME]"
click at [366, 170] on icon at bounding box center [369, 173] width 6 height 7
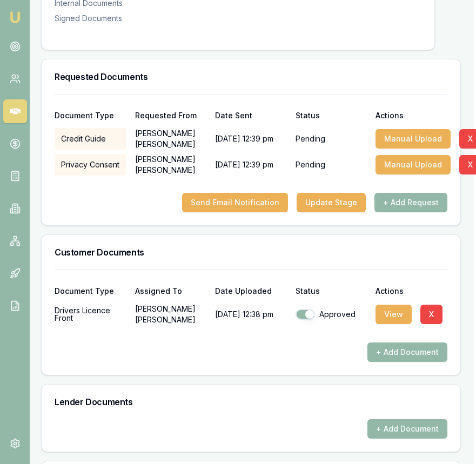
scroll to position [0, 2]
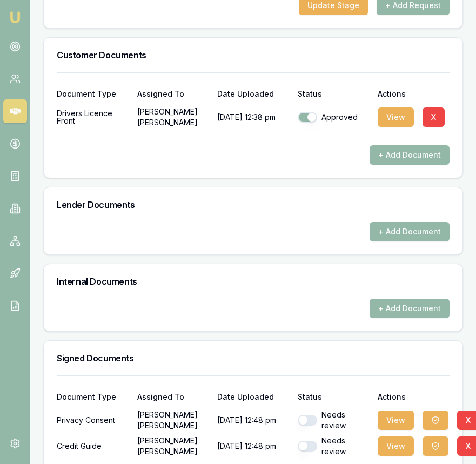
scroll to position [410, 0]
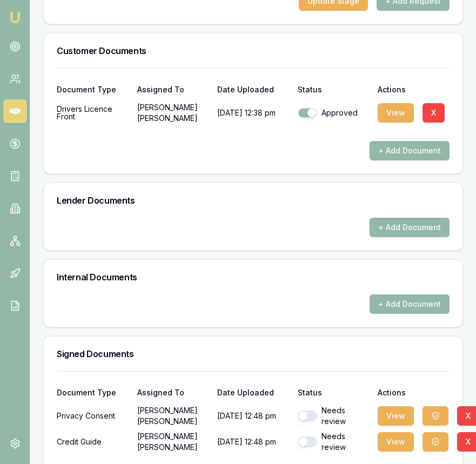
click at [312, 421] on button "button" at bounding box center [307, 416] width 19 height 11
checkbox input "true"
click at [312, 447] on button "button" at bounding box center [307, 441] width 19 height 11
checkbox input "true"
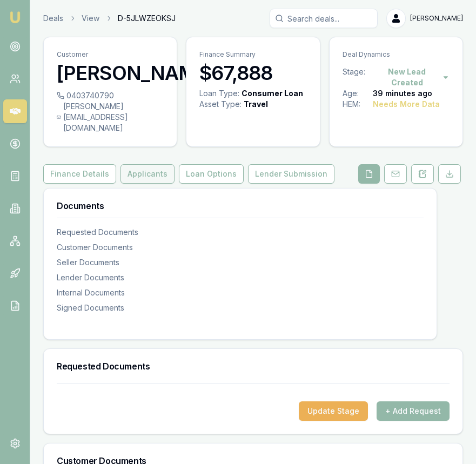
click at [140, 178] on button "Applicants" at bounding box center [147, 173] width 54 height 19
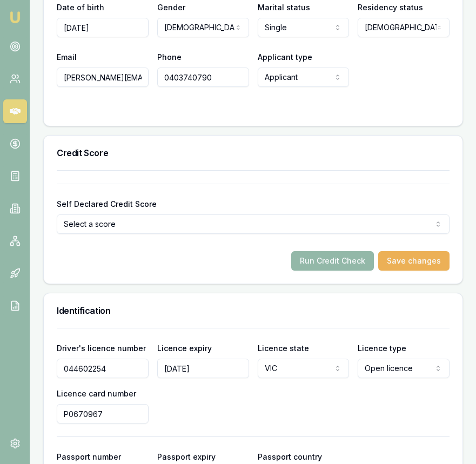
scroll to position [657, 0]
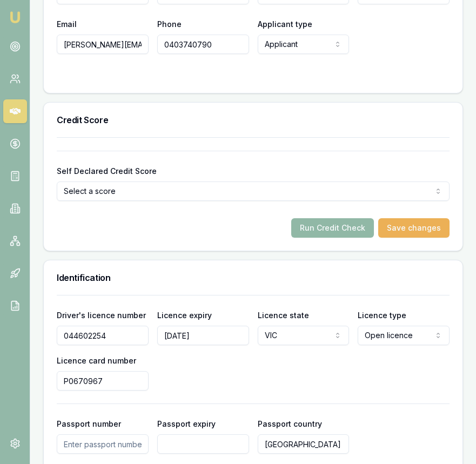
drag, startPoint x: 294, startPoint y: 234, endPoint x: 305, endPoint y: 231, distance: 11.3
click at [298, 233] on div "Run Credit Check Save changes" at bounding box center [253, 227] width 393 height 19
click at [310, 230] on button "Run Credit Check" at bounding box center [332, 227] width 83 height 19
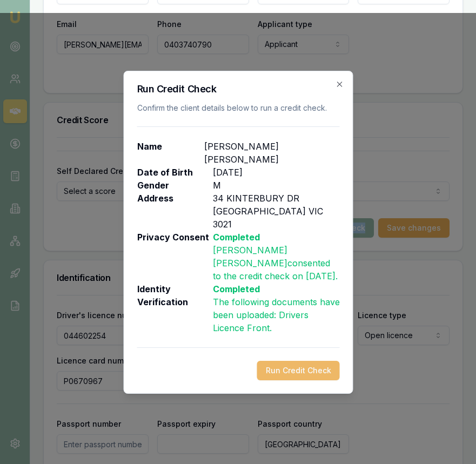
click at [286, 361] on button "Run Credit Check" at bounding box center [298, 370] width 83 height 19
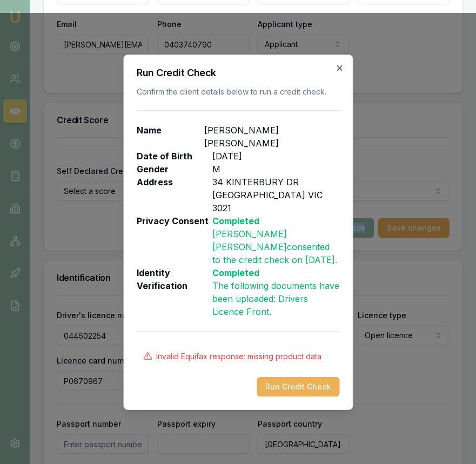
click at [339, 72] on icon "button" at bounding box center [339, 68] width 9 height 9
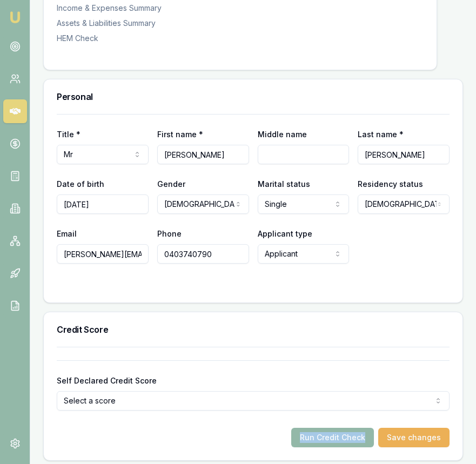
scroll to position [447, 0]
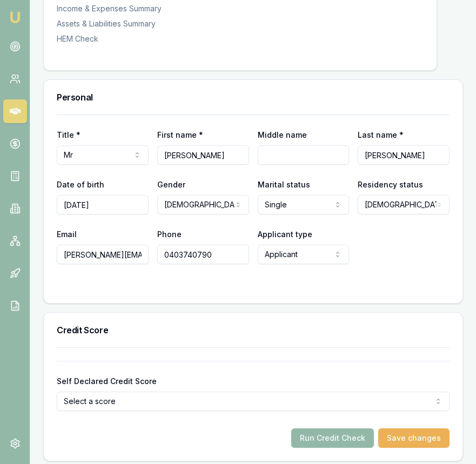
drag, startPoint x: 95, startPoint y: 200, endPoint x: 103, endPoint y: 199, distance: 7.6
click at [95, 200] on input "[DATE]" at bounding box center [103, 204] width 92 height 19
type input "[DATE]"
click at [374, 338] on div "Credit Score" at bounding box center [253, 330] width 419 height 35
click at [350, 436] on button "Run Credit Check" at bounding box center [332, 437] width 83 height 19
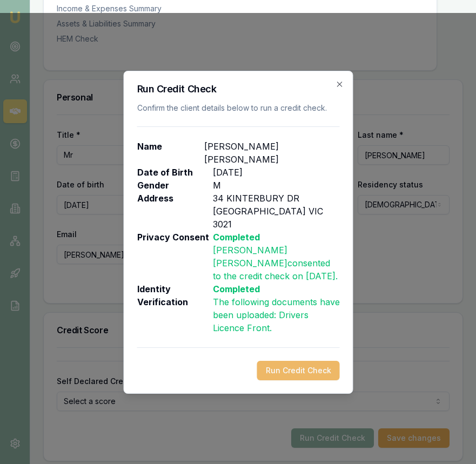
click at [326, 361] on button "Run Credit Check" at bounding box center [298, 370] width 83 height 19
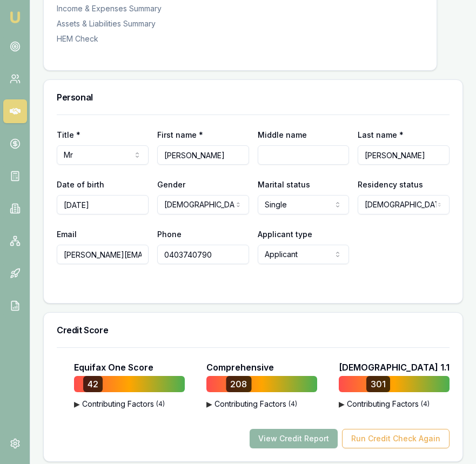
click at [290, 435] on button "View Credit Report" at bounding box center [294, 438] width 88 height 19
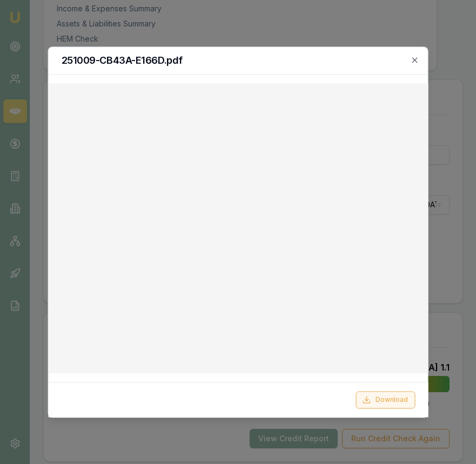
click at [374, 395] on button "Download" at bounding box center [384, 399] width 59 height 17
click at [417, 62] on icon "button" at bounding box center [415, 60] width 9 height 9
